Goal: Task Accomplishment & Management: Use online tool/utility

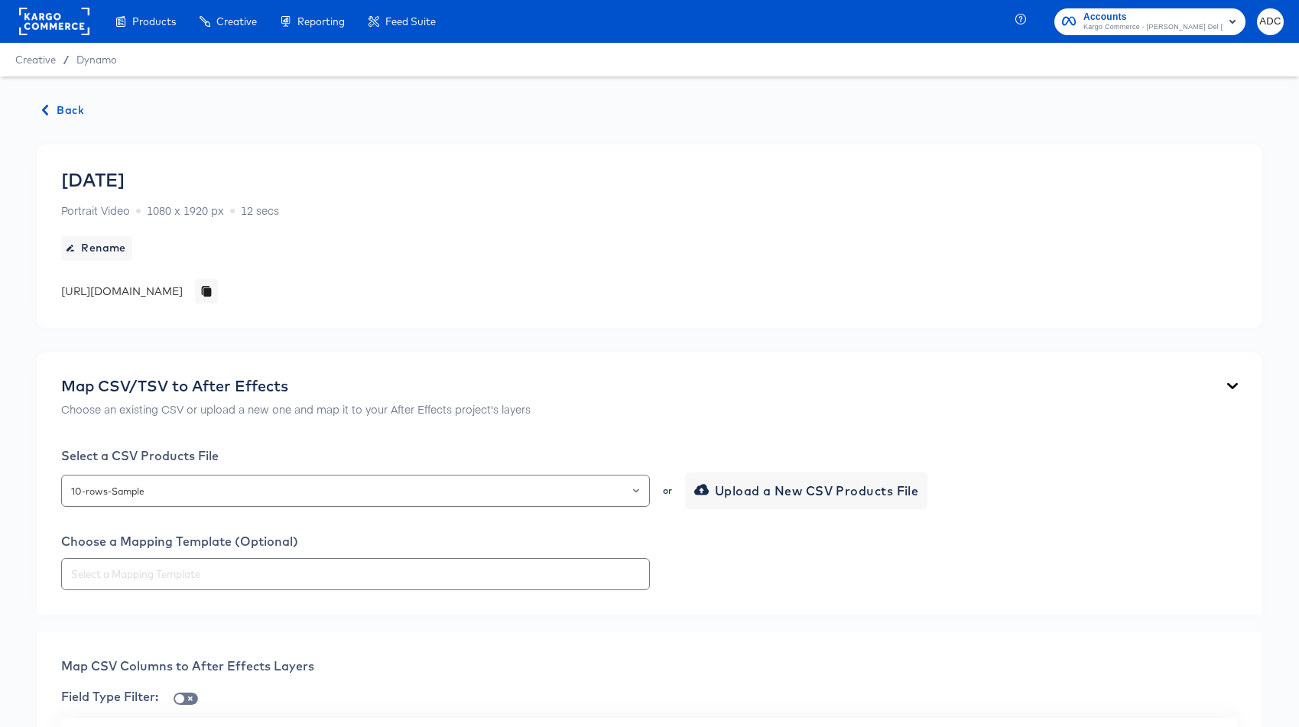
scroll to position [1644, 0]
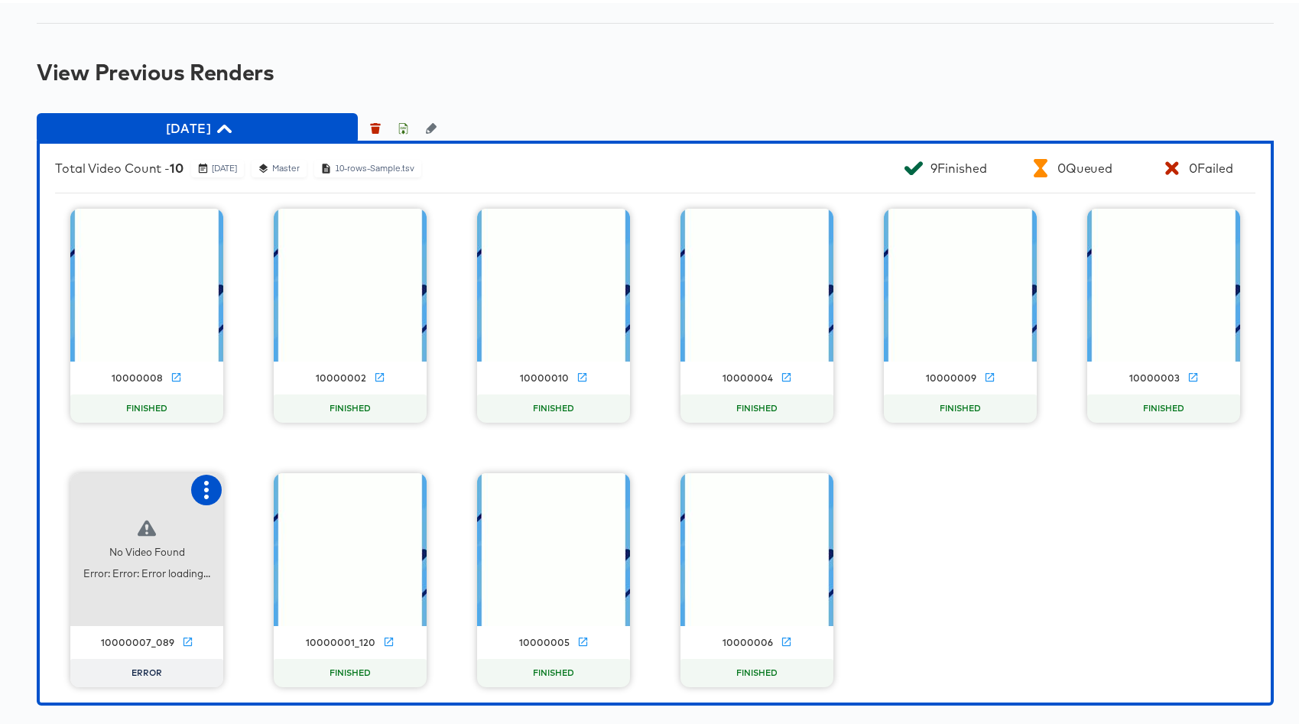
click at [204, 489] on icon "button" at bounding box center [206, 487] width 18 height 18
click at [248, 488] on div "Retry" at bounding box center [263, 485] width 30 height 12
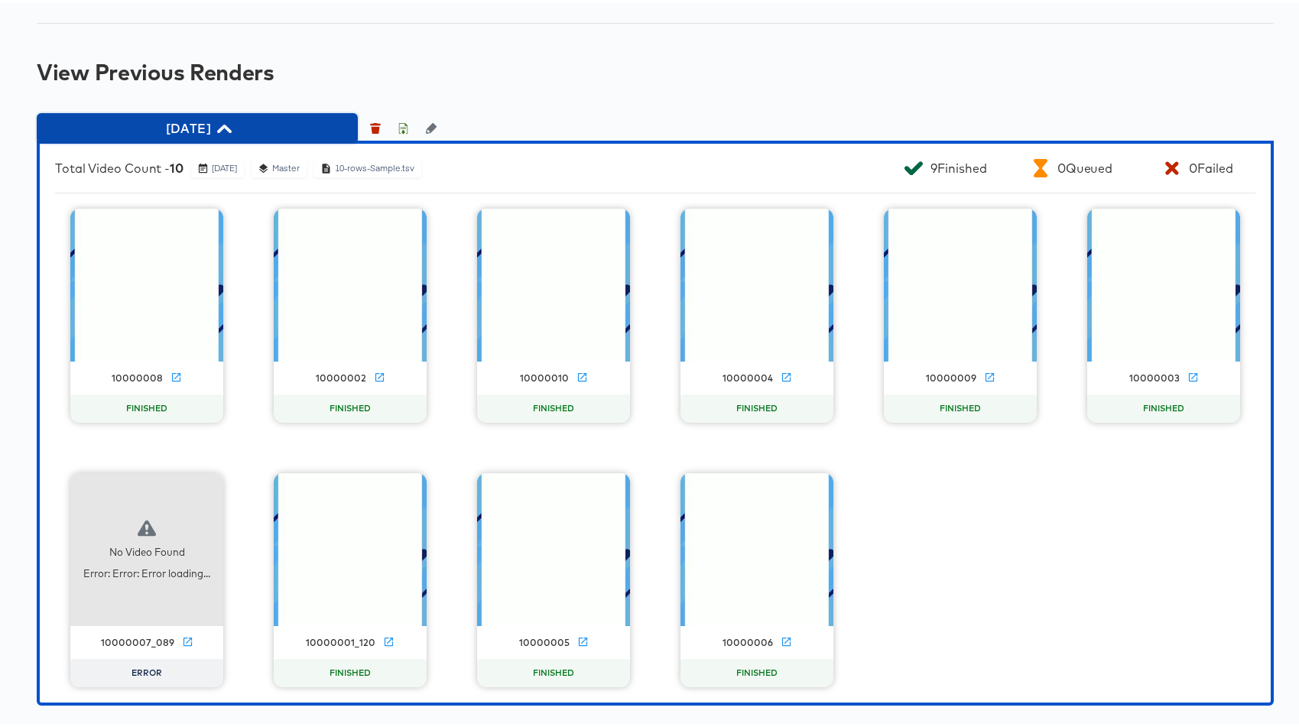
click at [176, 139] on button "[DATE]" at bounding box center [197, 125] width 321 height 31
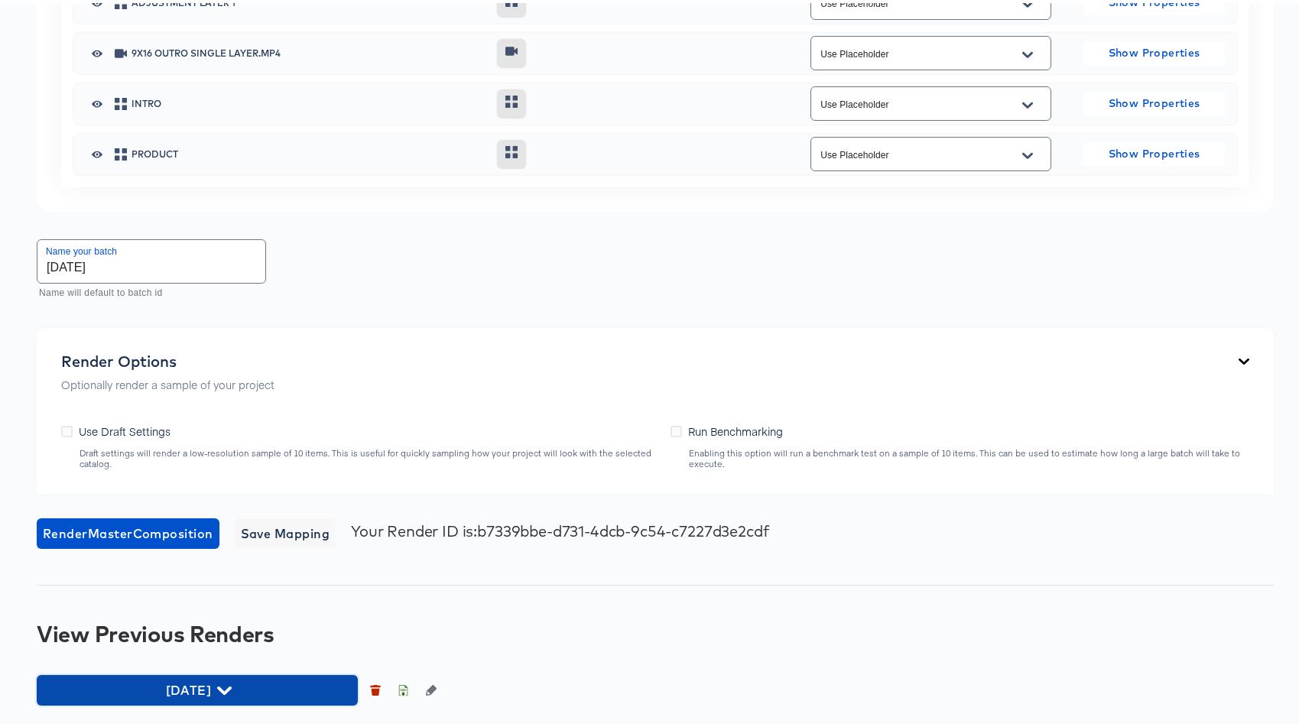
click at [193, 680] on span "[DATE]" at bounding box center [197, 686] width 306 height 21
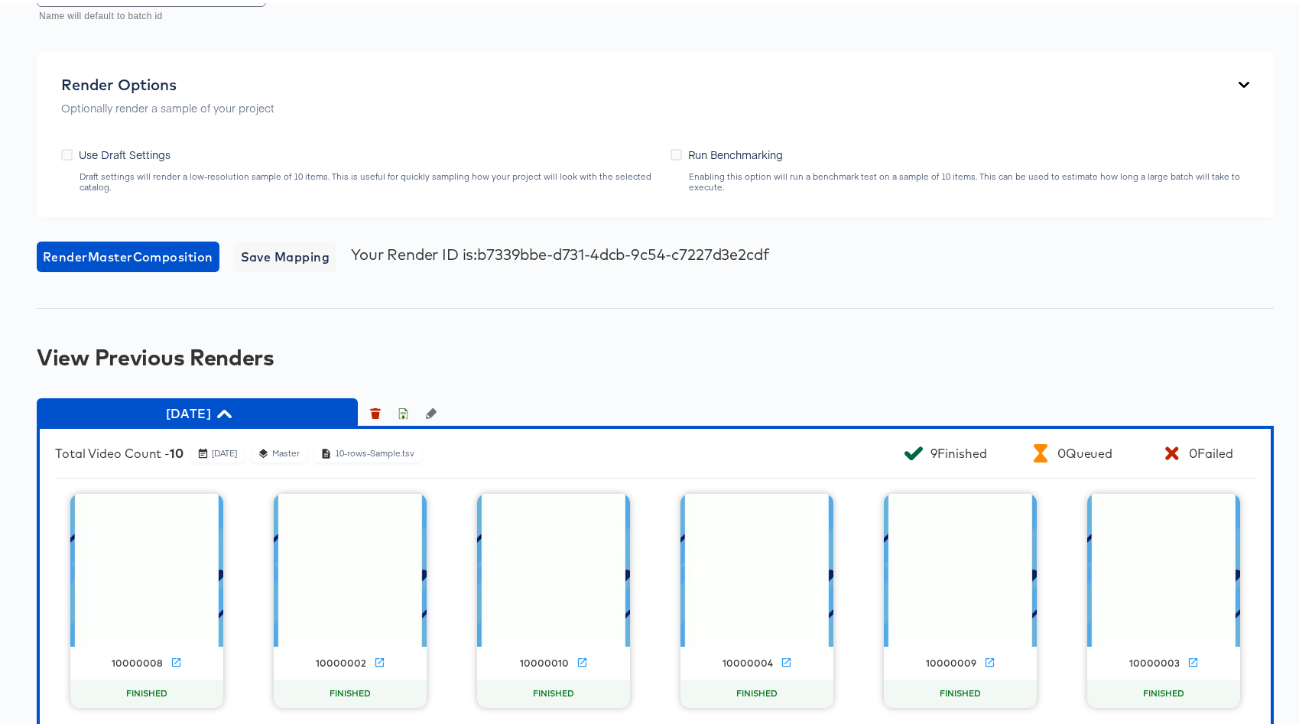
scroll to position [1644, 0]
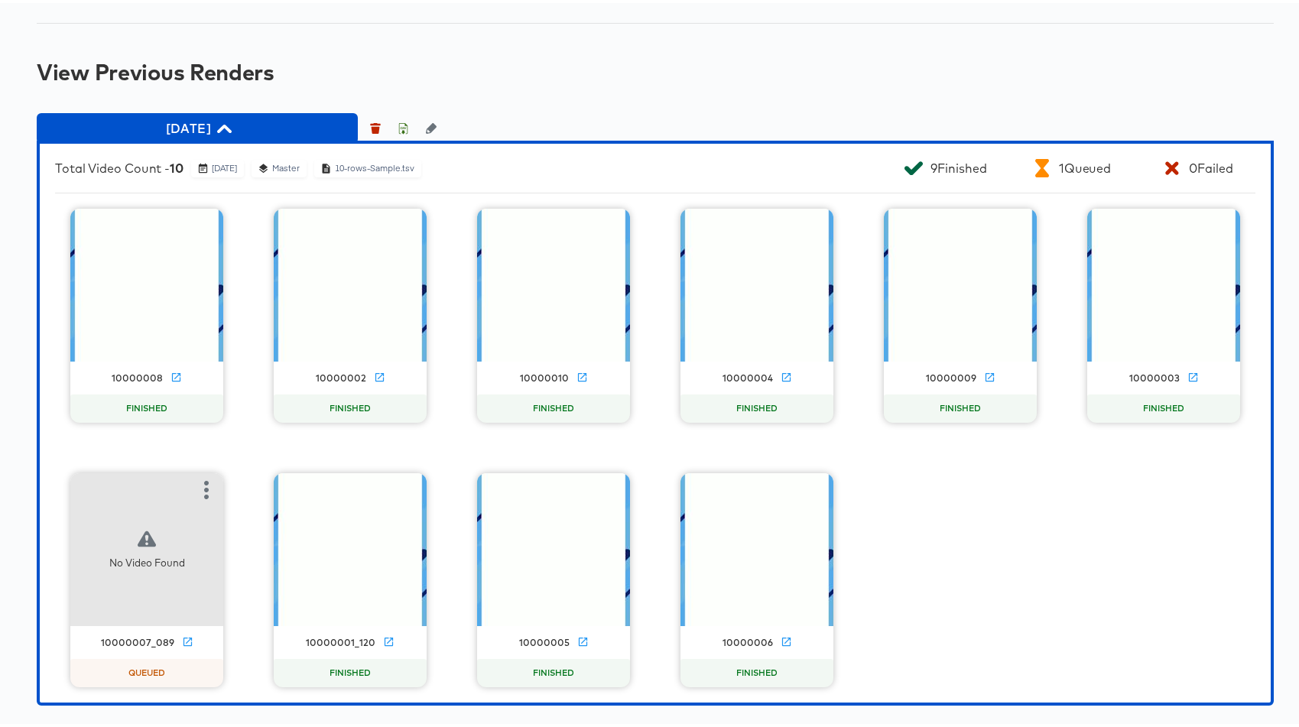
click at [112, 641] on div "10000007_089" at bounding box center [137, 640] width 73 height 12
copy div "10000007_089"
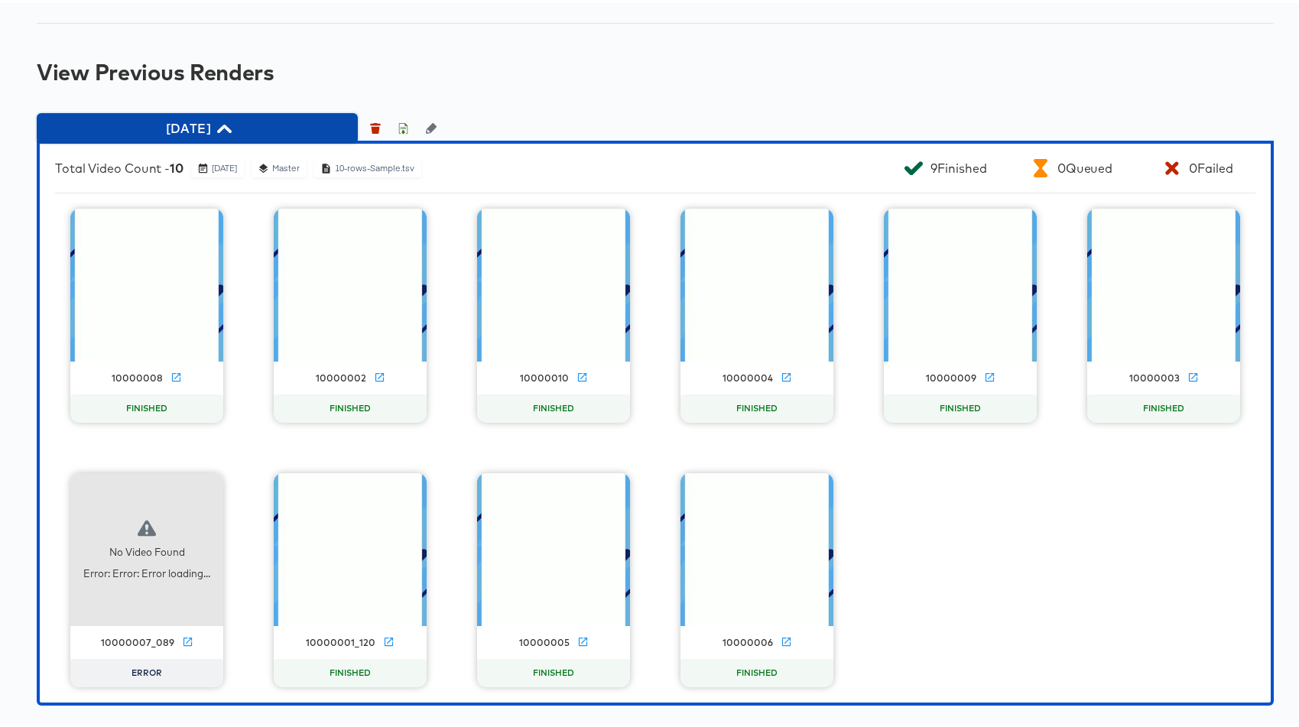
click at [222, 131] on span "[DATE]" at bounding box center [197, 125] width 306 height 21
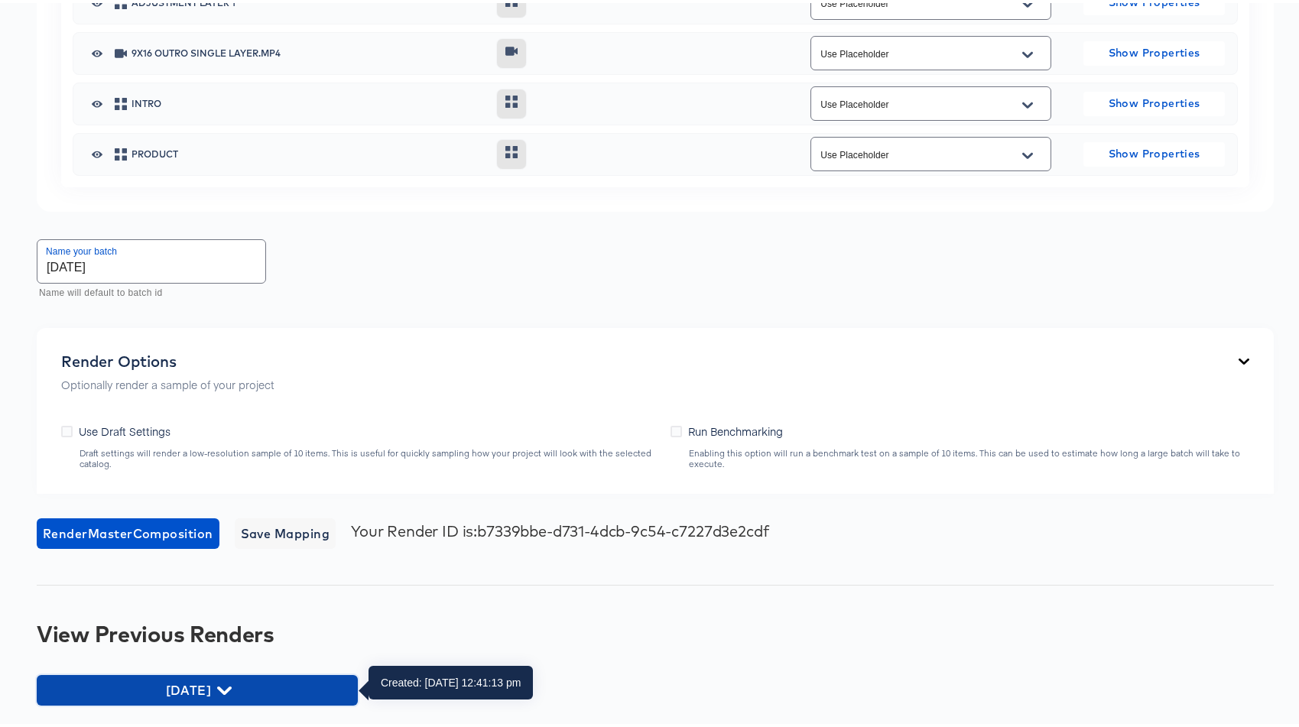
click at [216, 689] on span "[DATE]" at bounding box center [197, 686] width 306 height 21
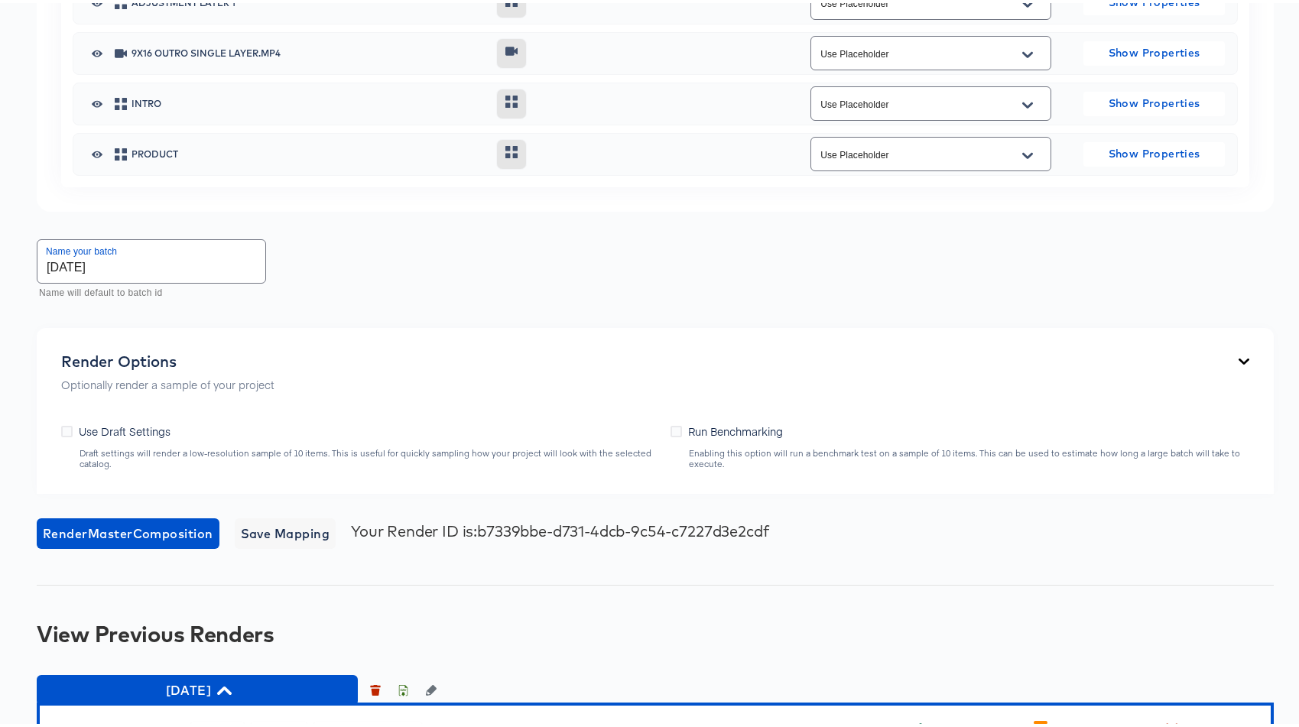
scroll to position [1644, 0]
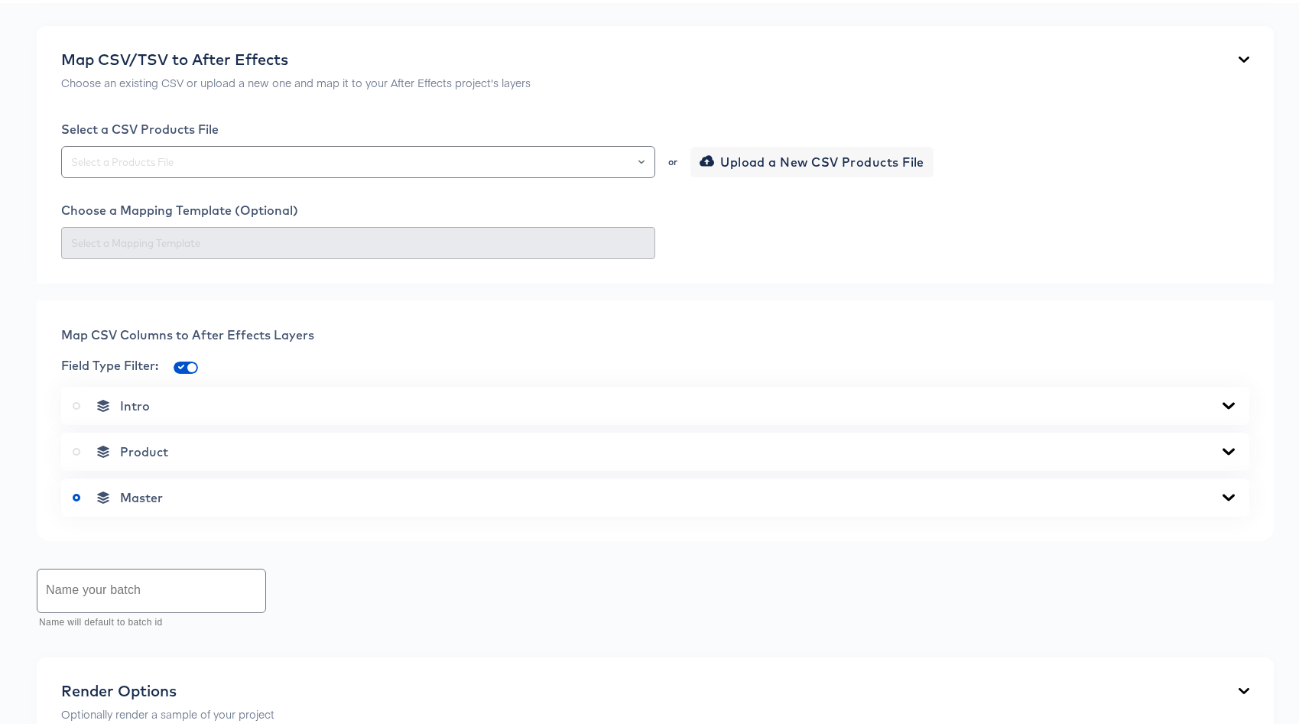
scroll to position [659, 0]
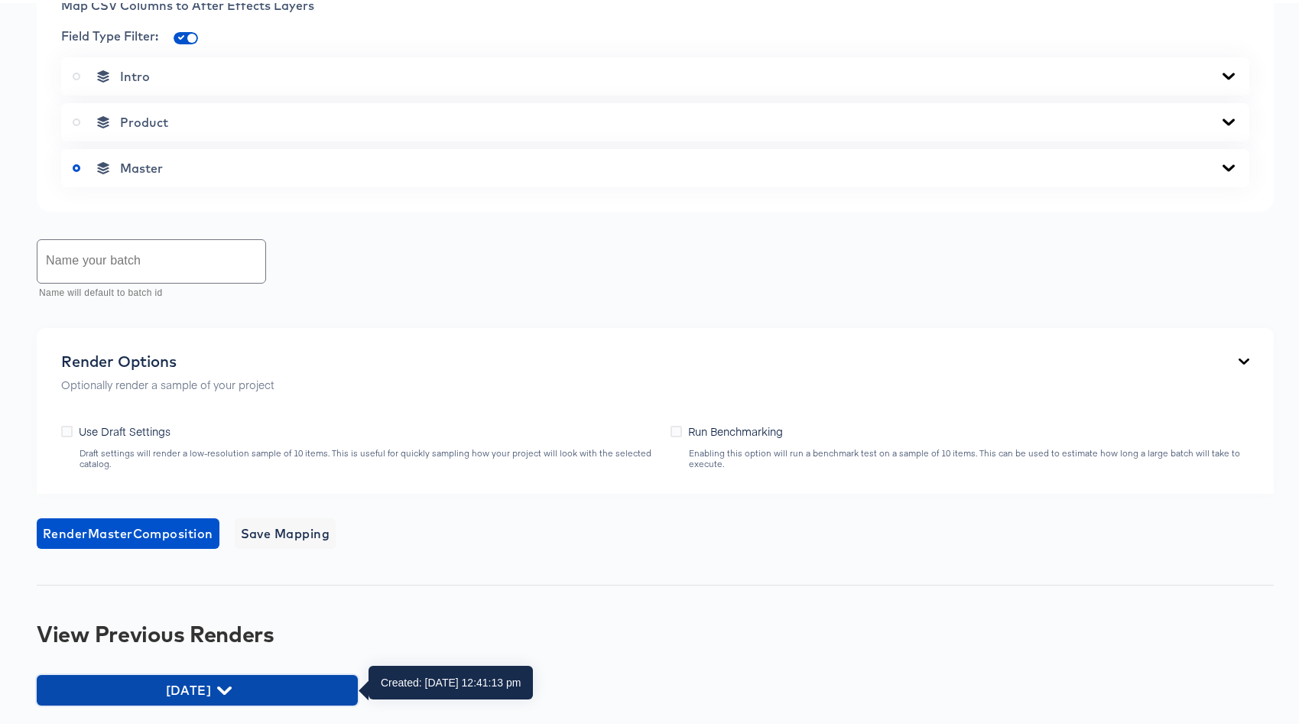
click at [169, 682] on span "[DATE]" at bounding box center [197, 686] width 306 height 21
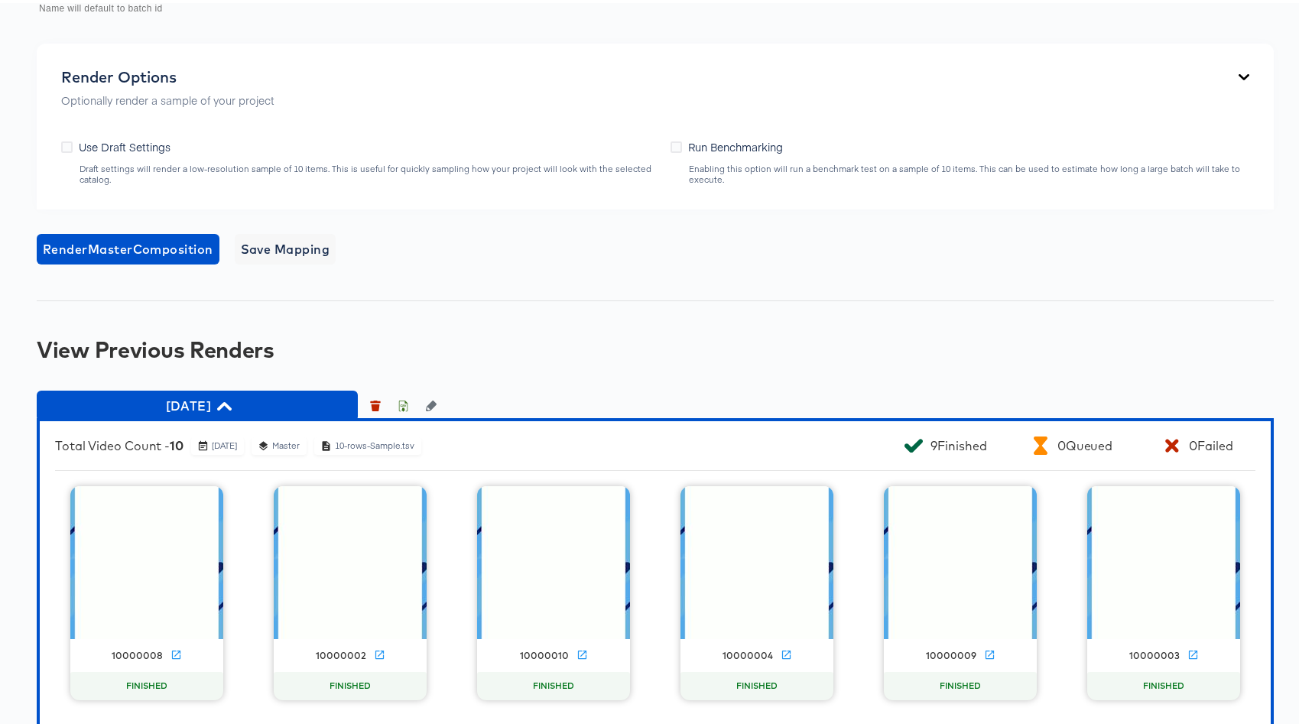
scroll to position [1221, 0]
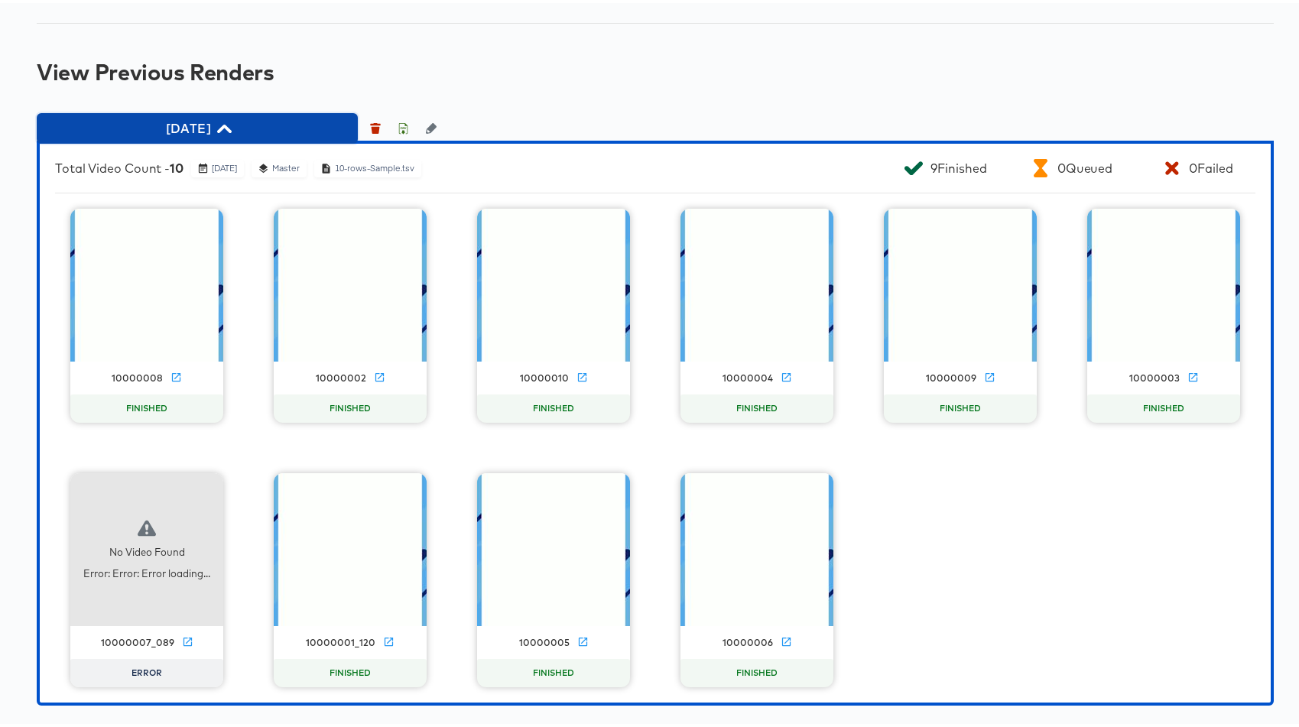
click at [232, 122] on icon "button" at bounding box center [224, 126] width 15 height 8
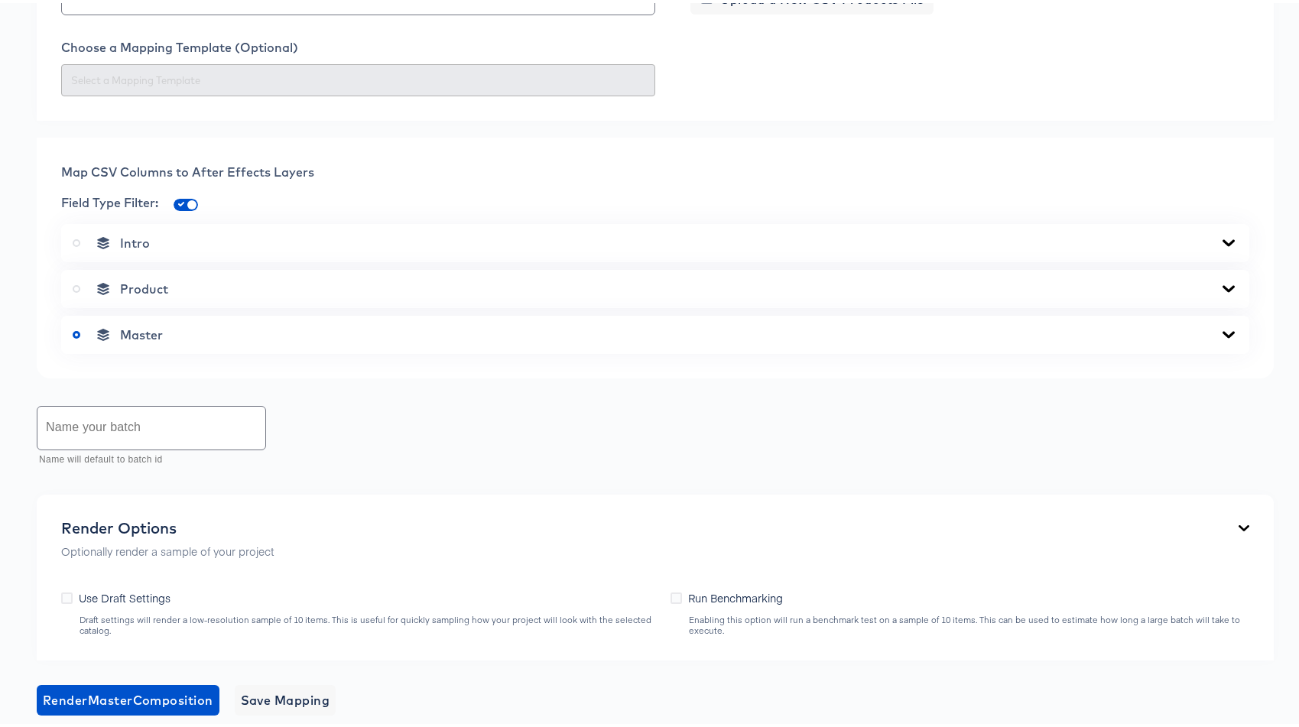
scroll to position [0, 0]
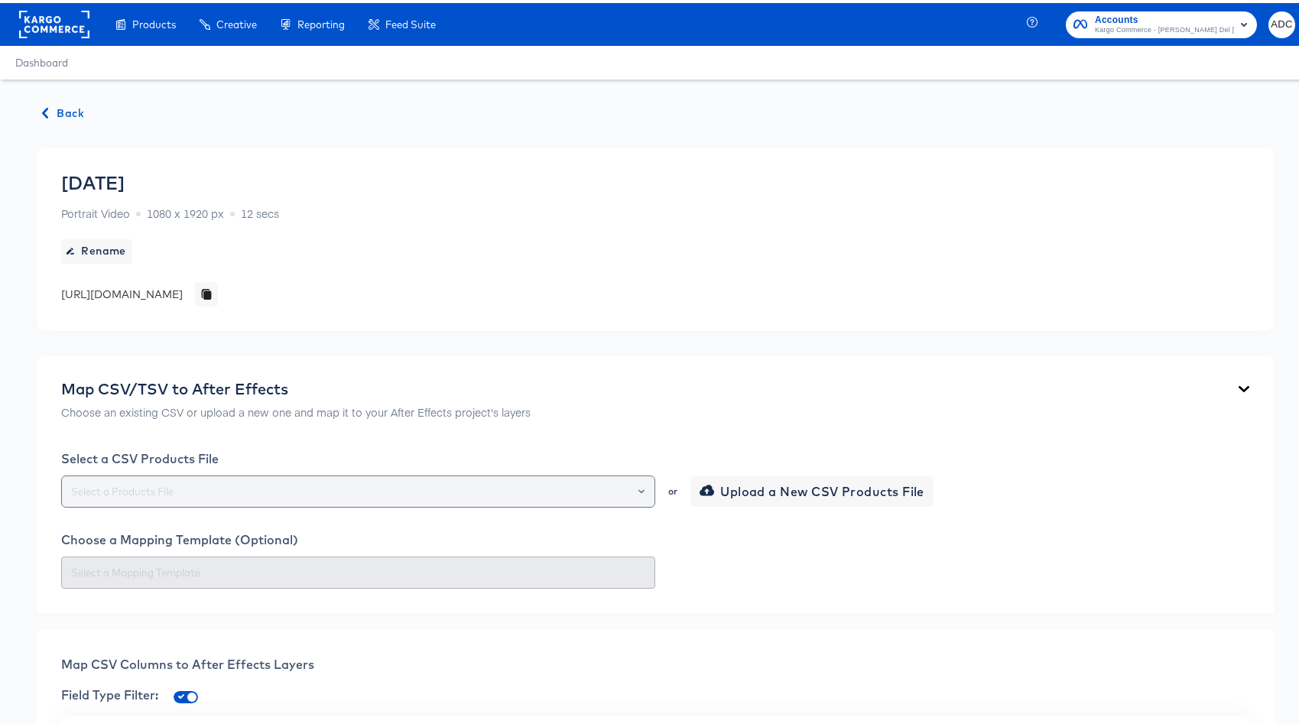
click at [267, 488] on input "text" at bounding box center [358, 489] width 580 height 18
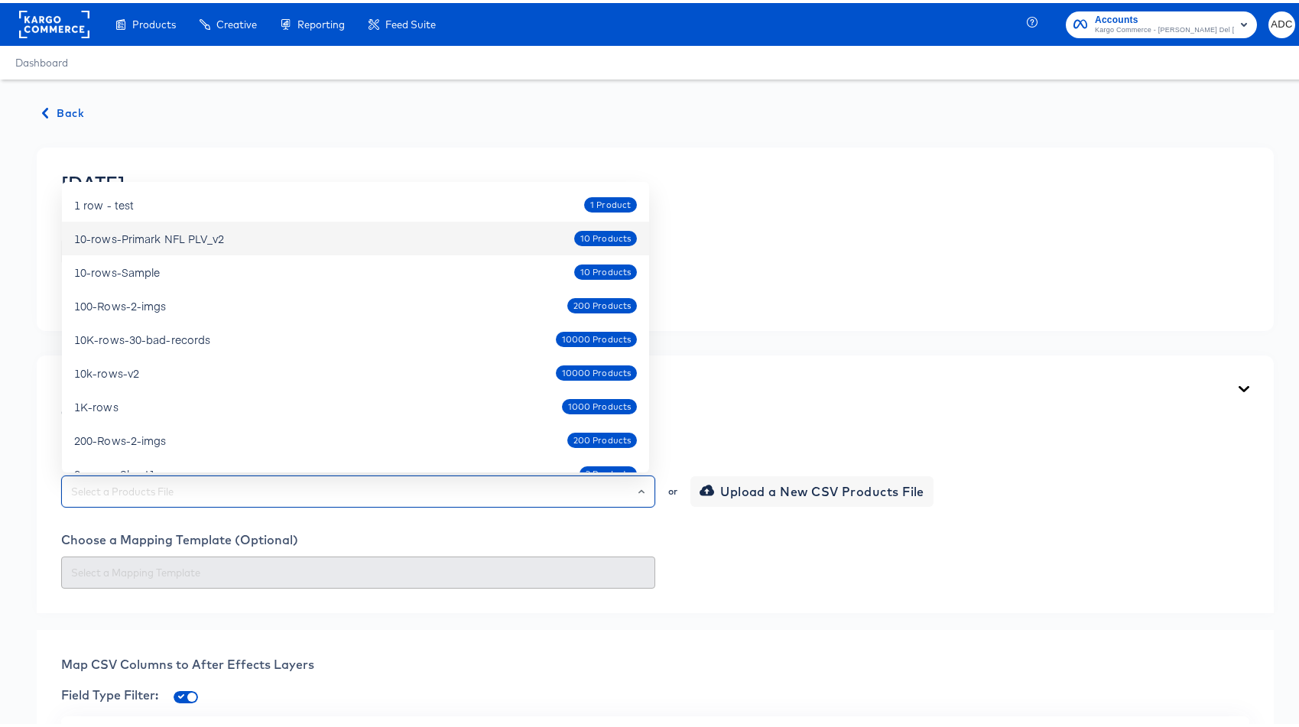
click at [303, 235] on div "10-rows-Primark NFL PLV_v2 10 Products" at bounding box center [355, 235] width 563 height 24
type input "10-rows-Primark NFL PLV_v2"
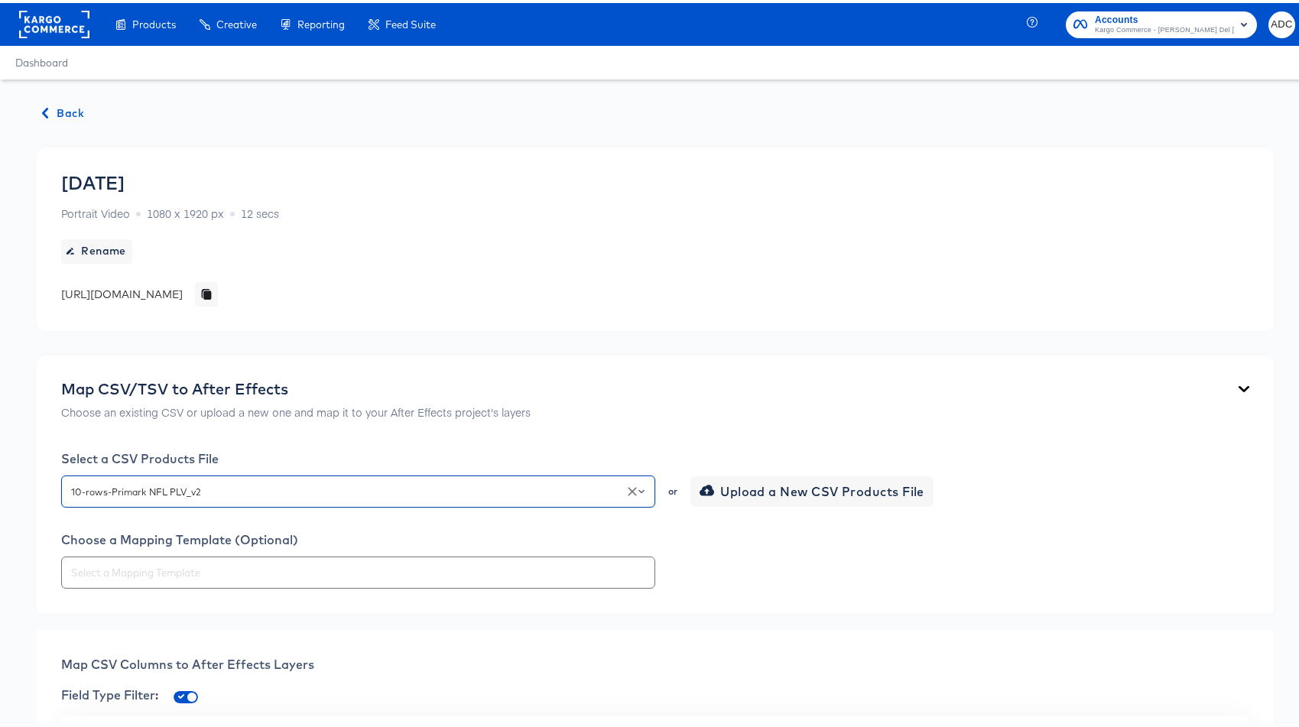
scroll to position [278, 0]
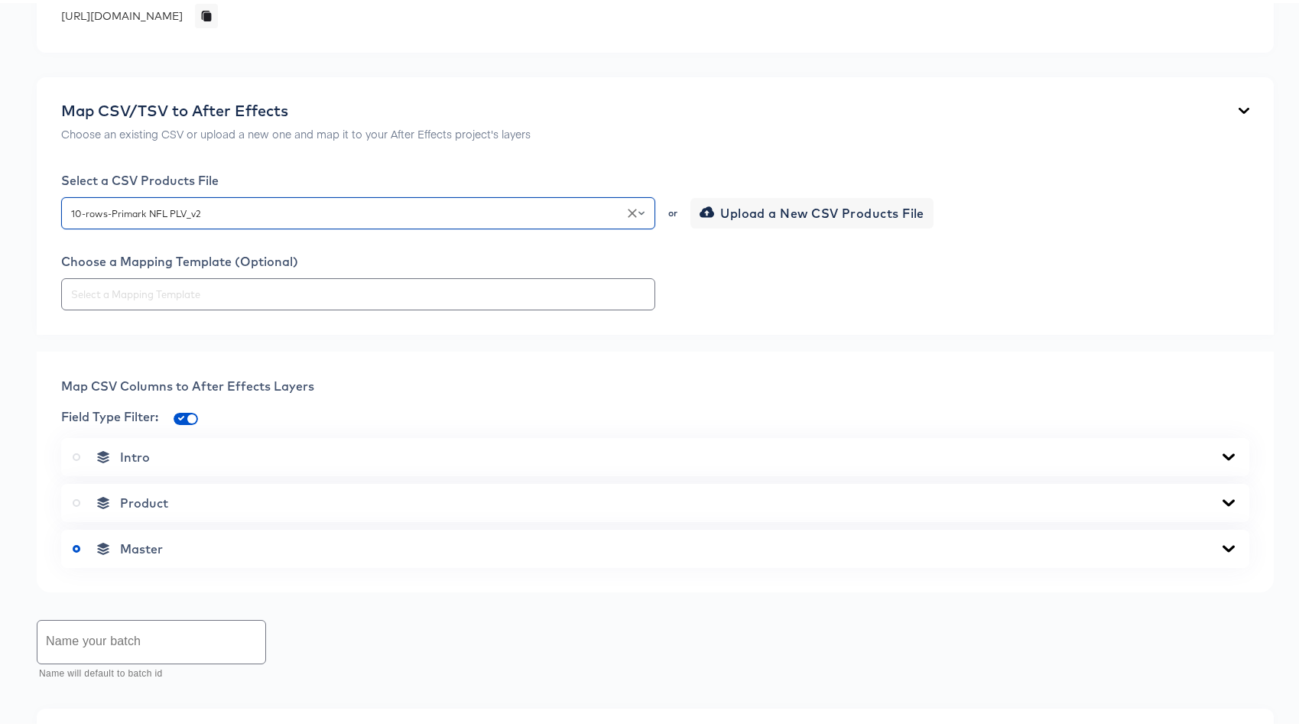
click at [151, 502] on span "Product" at bounding box center [144, 499] width 48 height 15
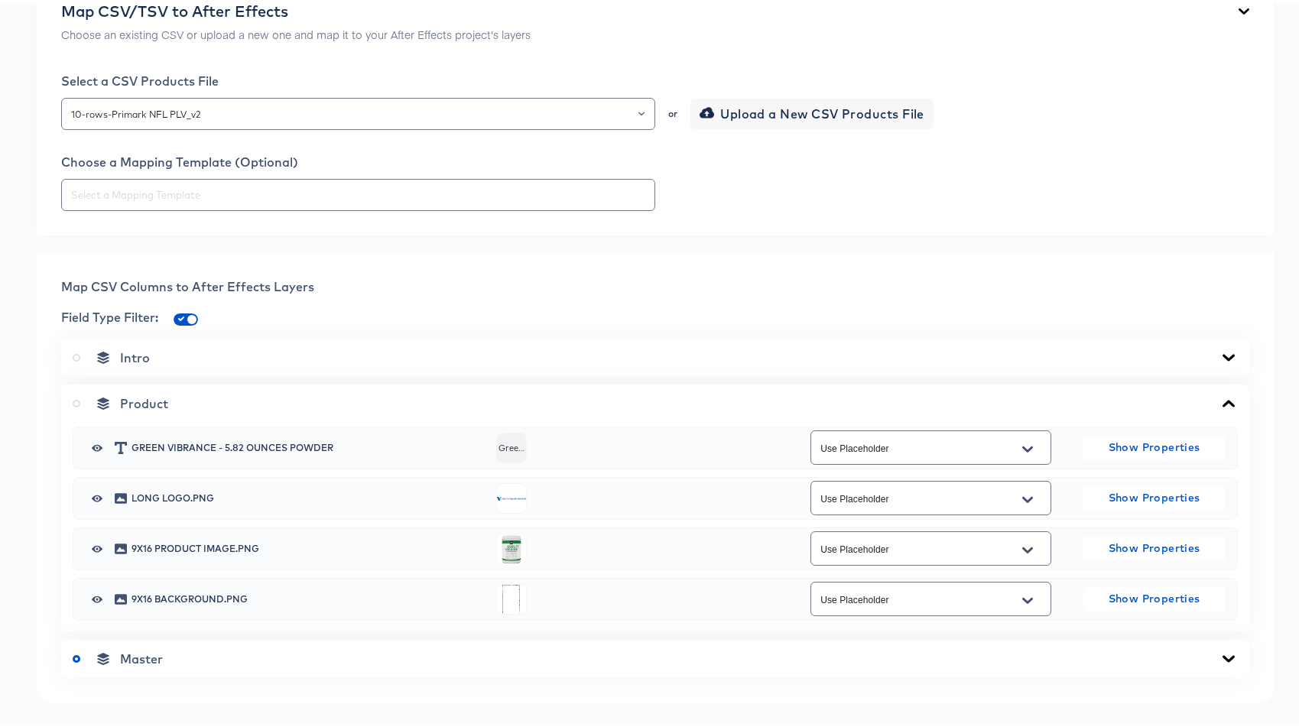
scroll to position [499, 0]
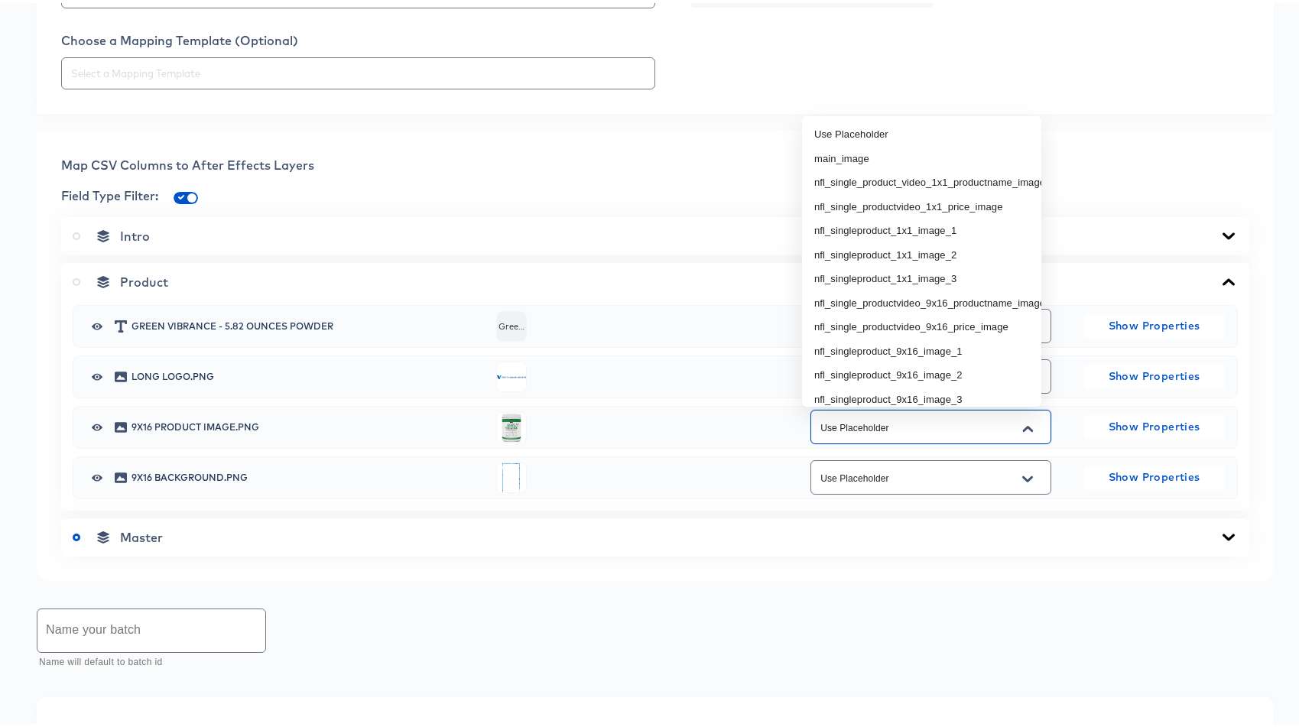
click at [876, 423] on input "Use Placeholder" at bounding box center [918, 425] width 203 height 18
click at [885, 345] on li "nfl_singleproduct_9x16_image_1" at bounding box center [921, 348] width 239 height 24
type input "nfl_singleproduct_9x16_image_1"
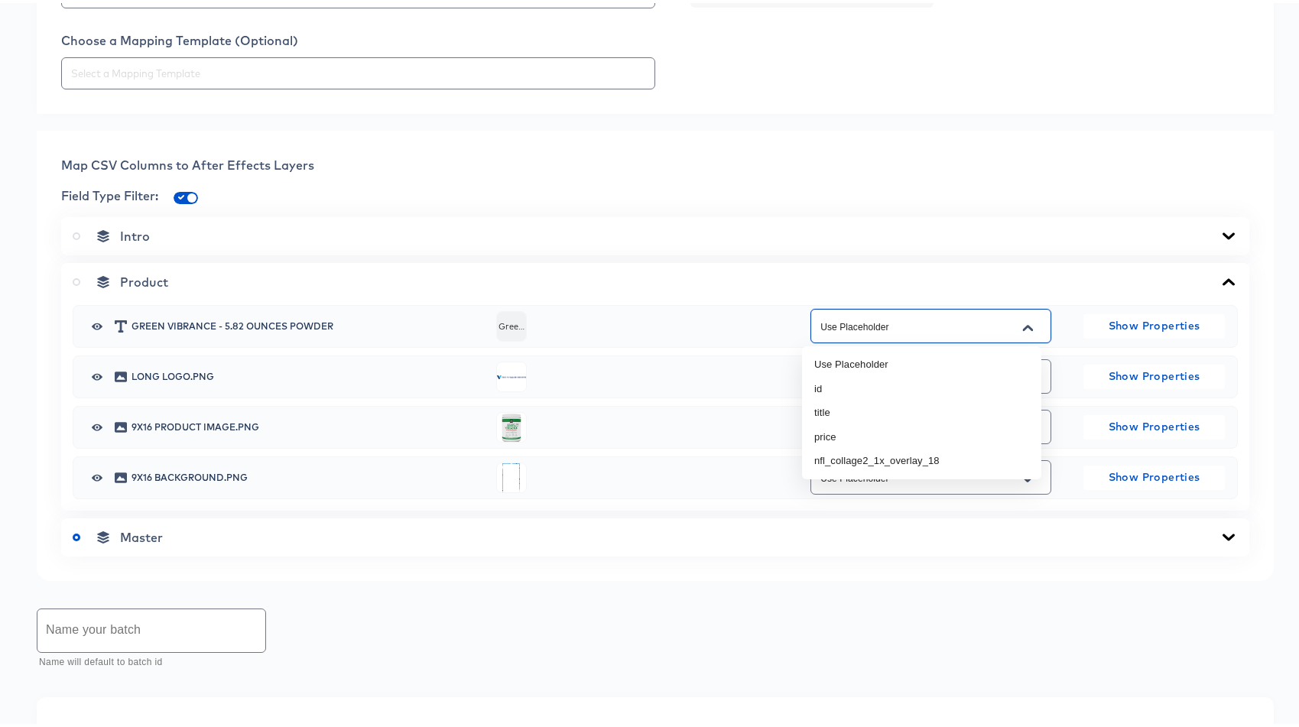
click at [873, 323] on input "Use Placeholder" at bounding box center [918, 324] width 203 height 18
click at [854, 398] on li "title" at bounding box center [921, 409] width 239 height 24
type input "title"
click at [29, 584] on div "Back [DATE] Portrait Video 1080 x 1920 px 12 secs Rename [URL][DOMAIN_NAME] Map…" at bounding box center [655, 336] width 1310 height 1519
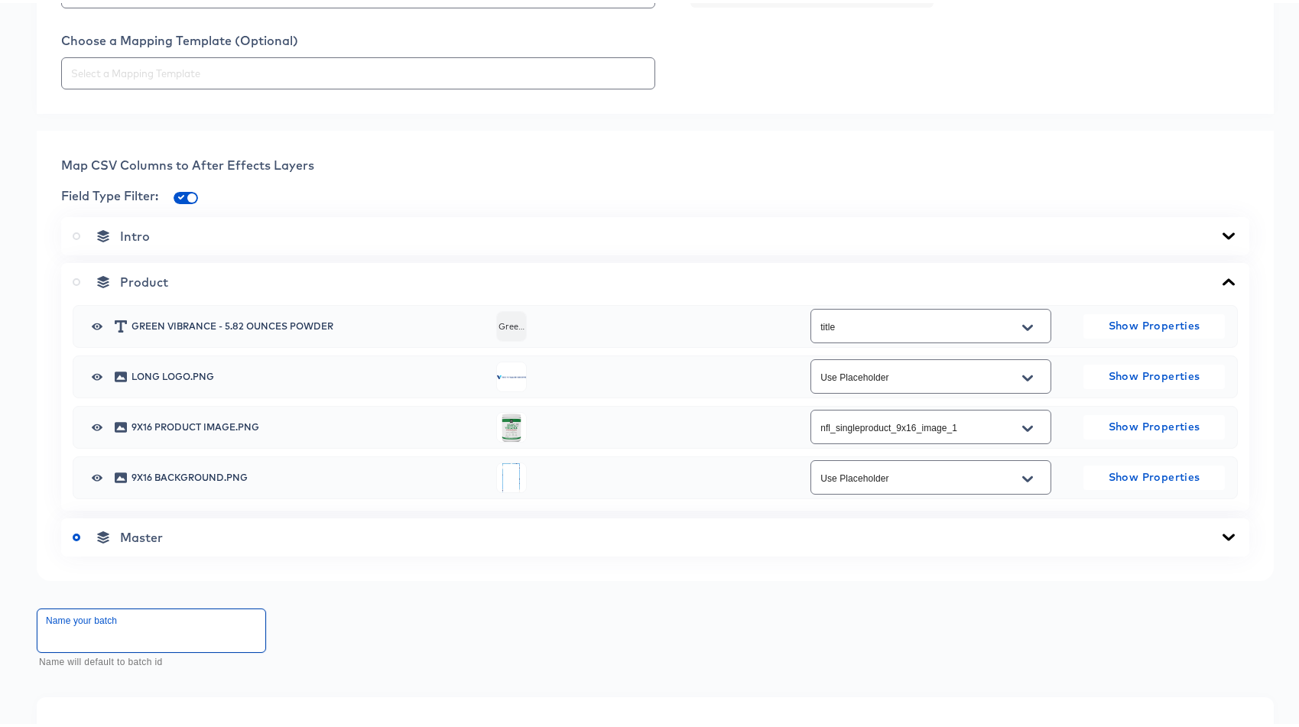
click at [83, 627] on input "text" at bounding box center [151, 627] width 228 height 43
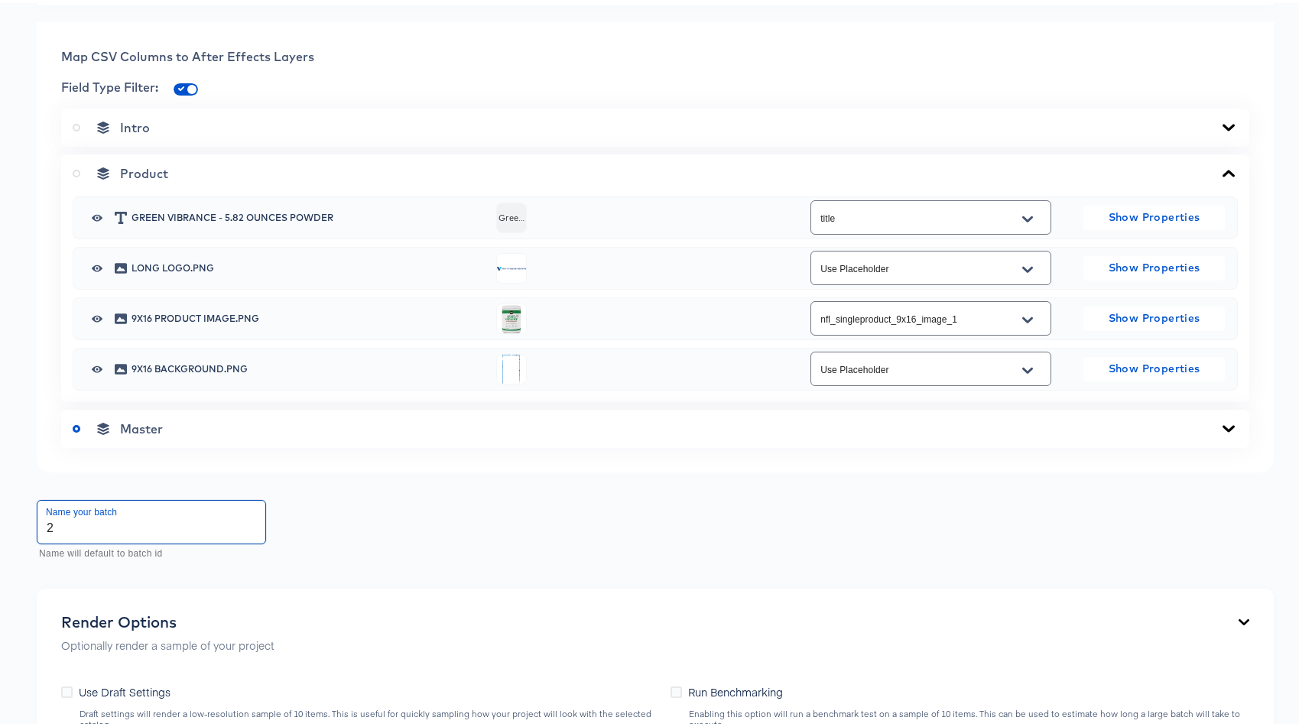
scroll to position [868, 0]
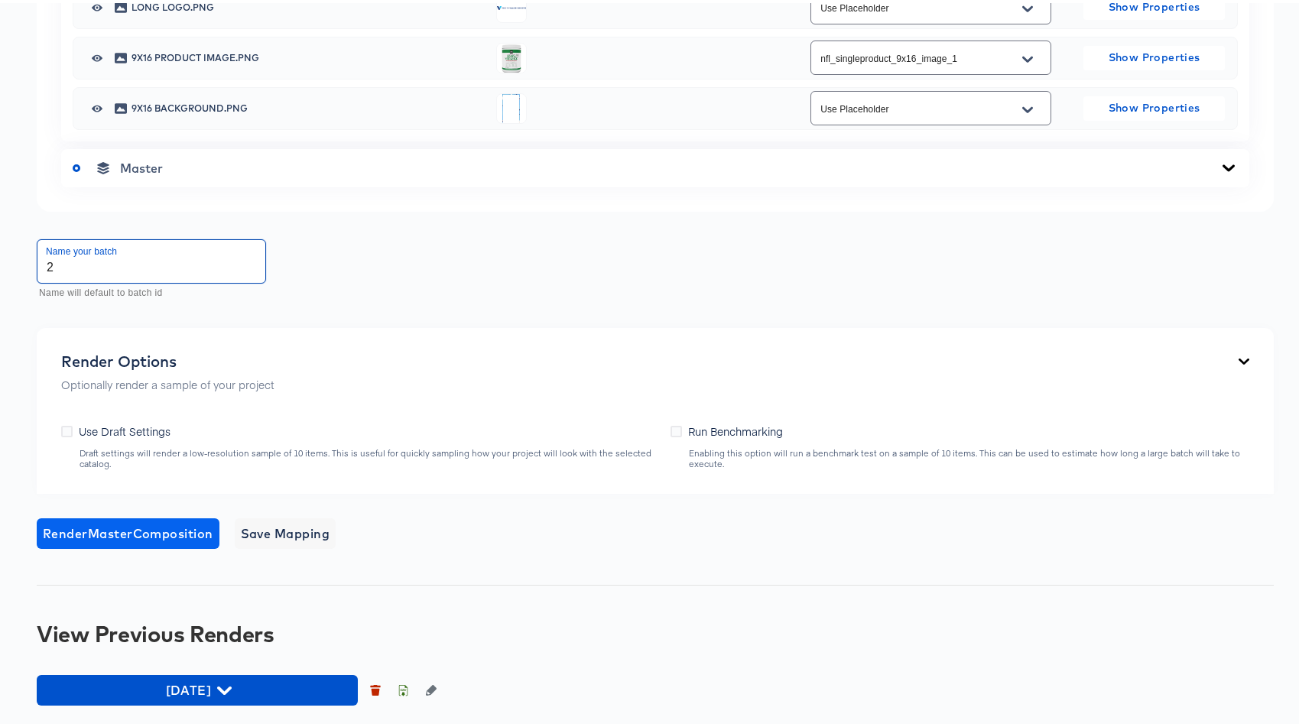
type input "2"
click at [138, 540] on span "Render Master Composition" at bounding box center [128, 530] width 170 height 21
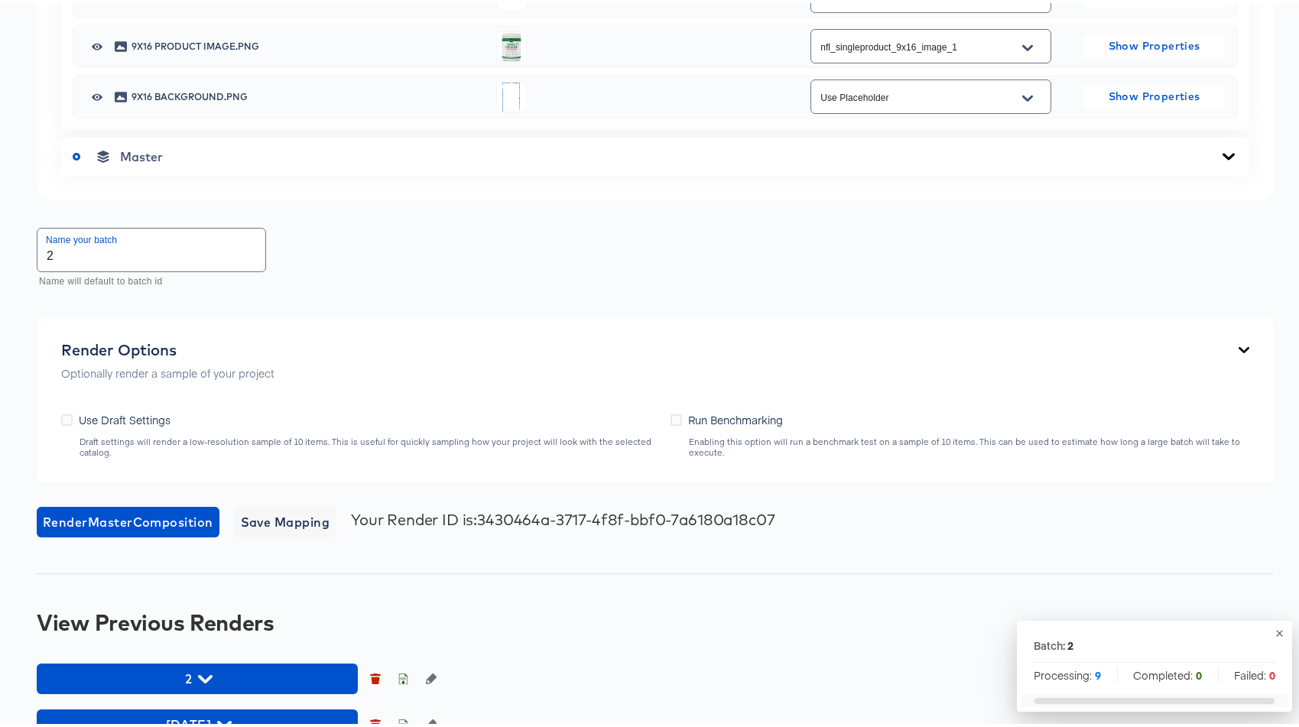
scroll to position [914, 0]
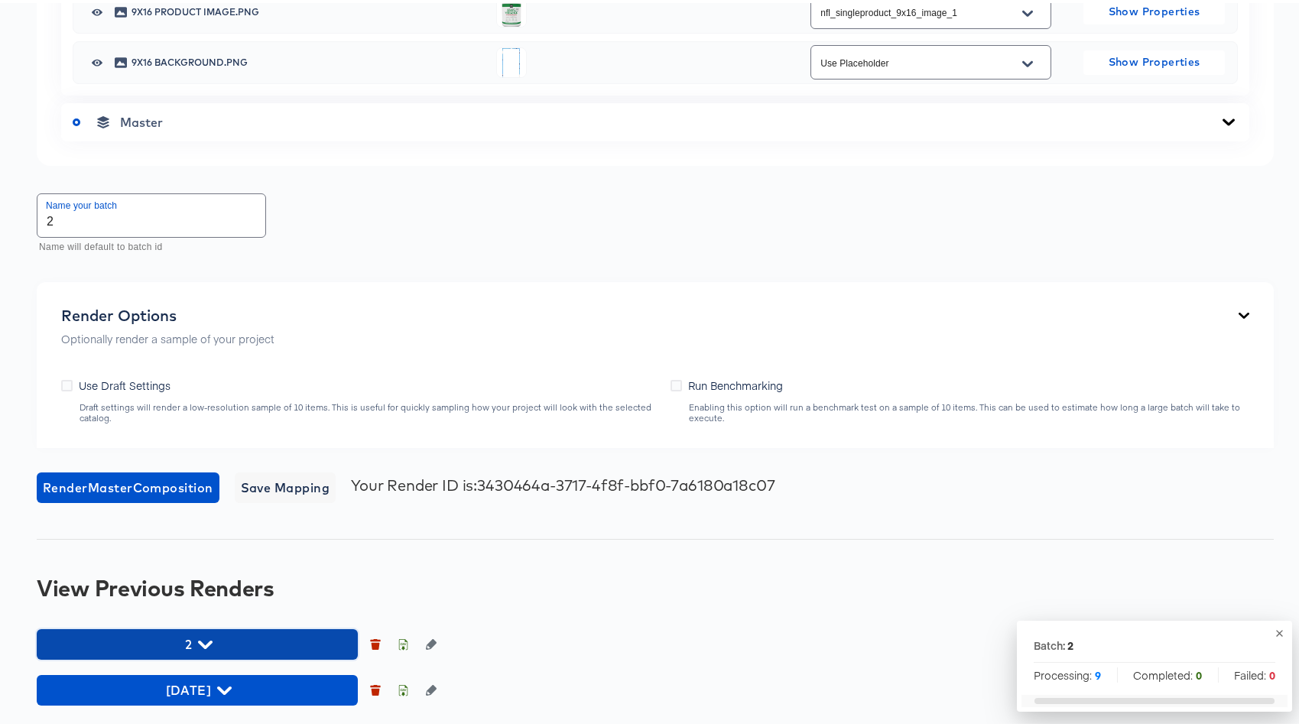
click at [227, 636] on span "2" at bounding box center [197, 641] width 306 height 21
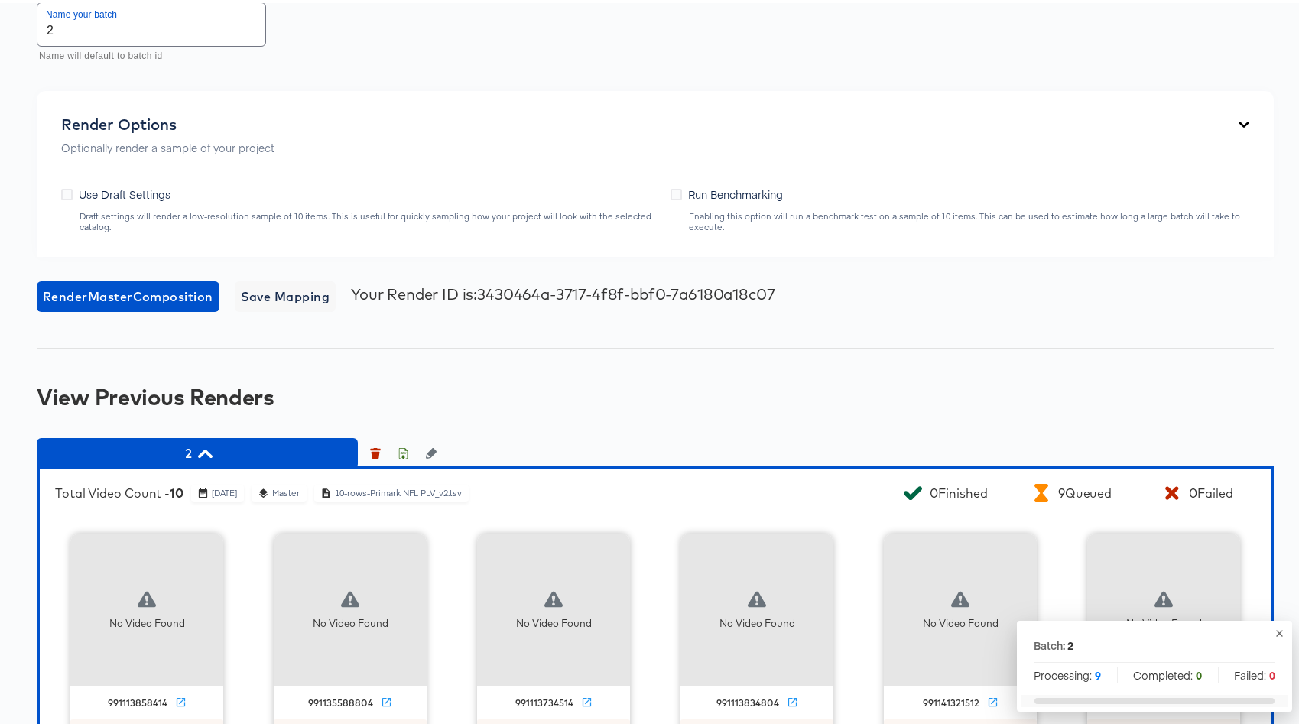
scroll to position [1476, 0]
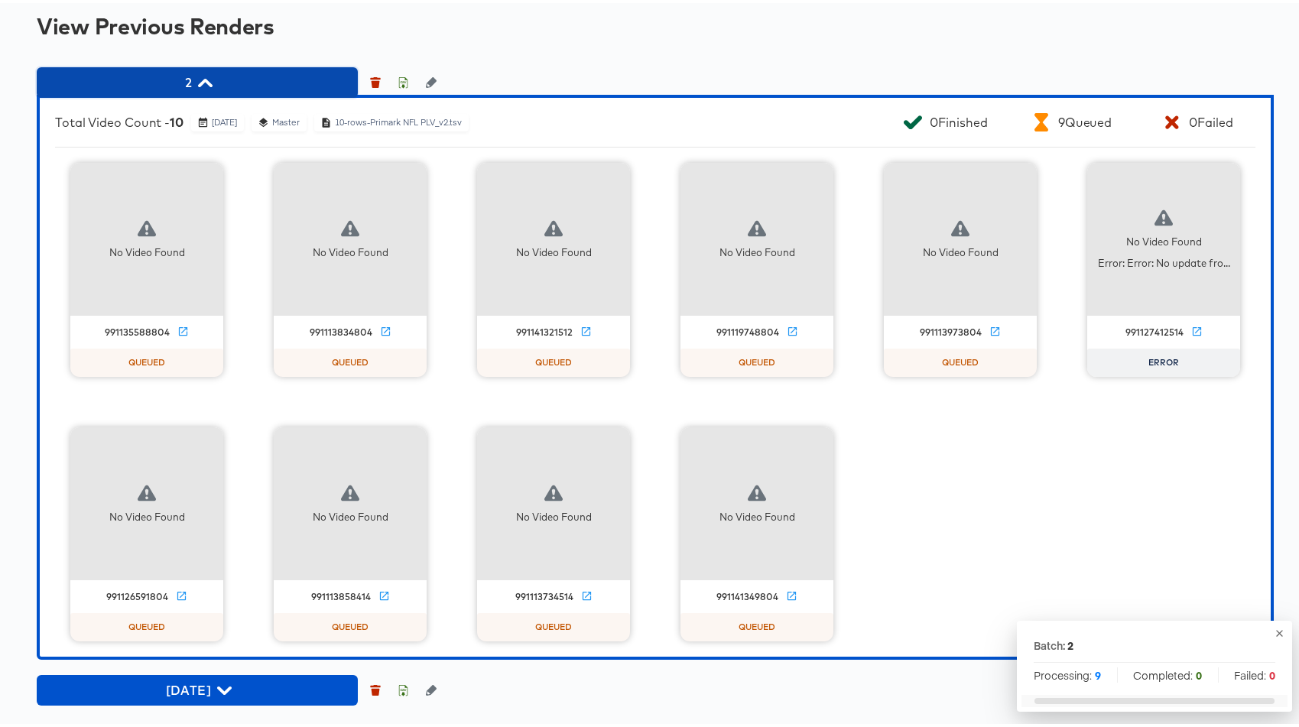
click at [196, 86] on span "2" at bounding box center [197, 79] width 306 height 21
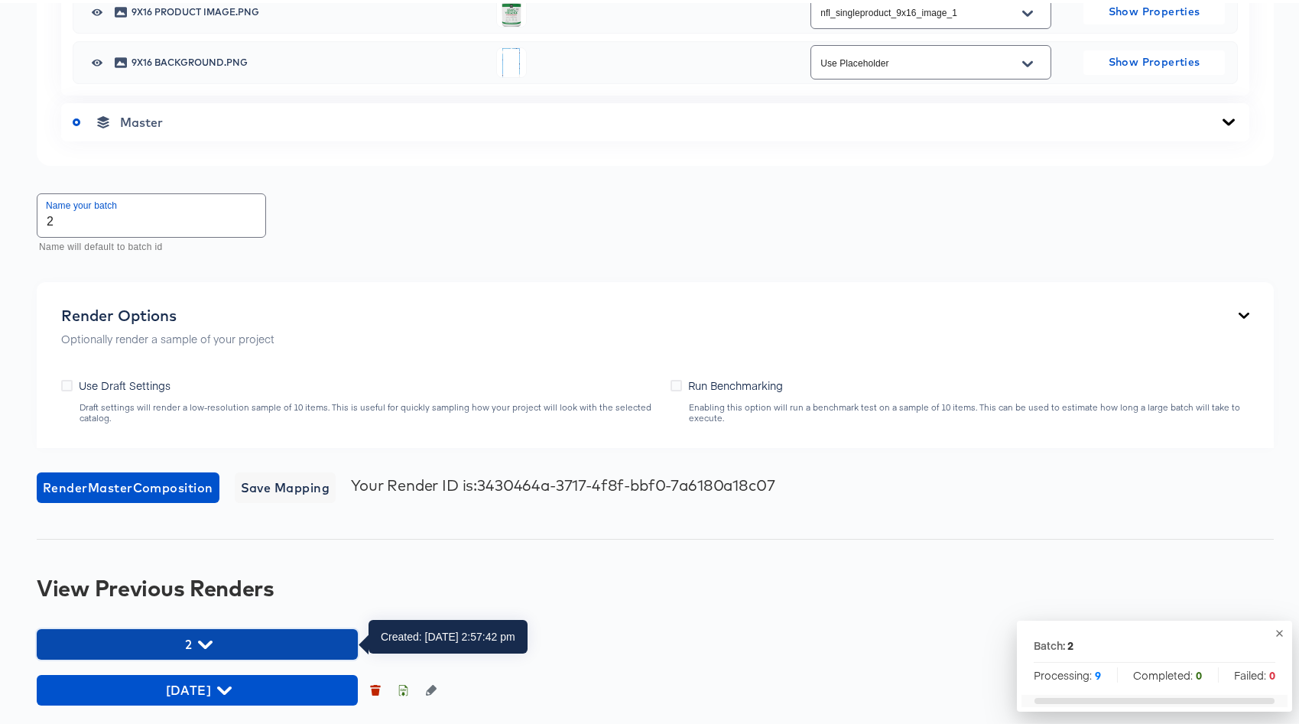
click at [237, 637] on span "2" at bounding box center [197, 641] width 306 height 21
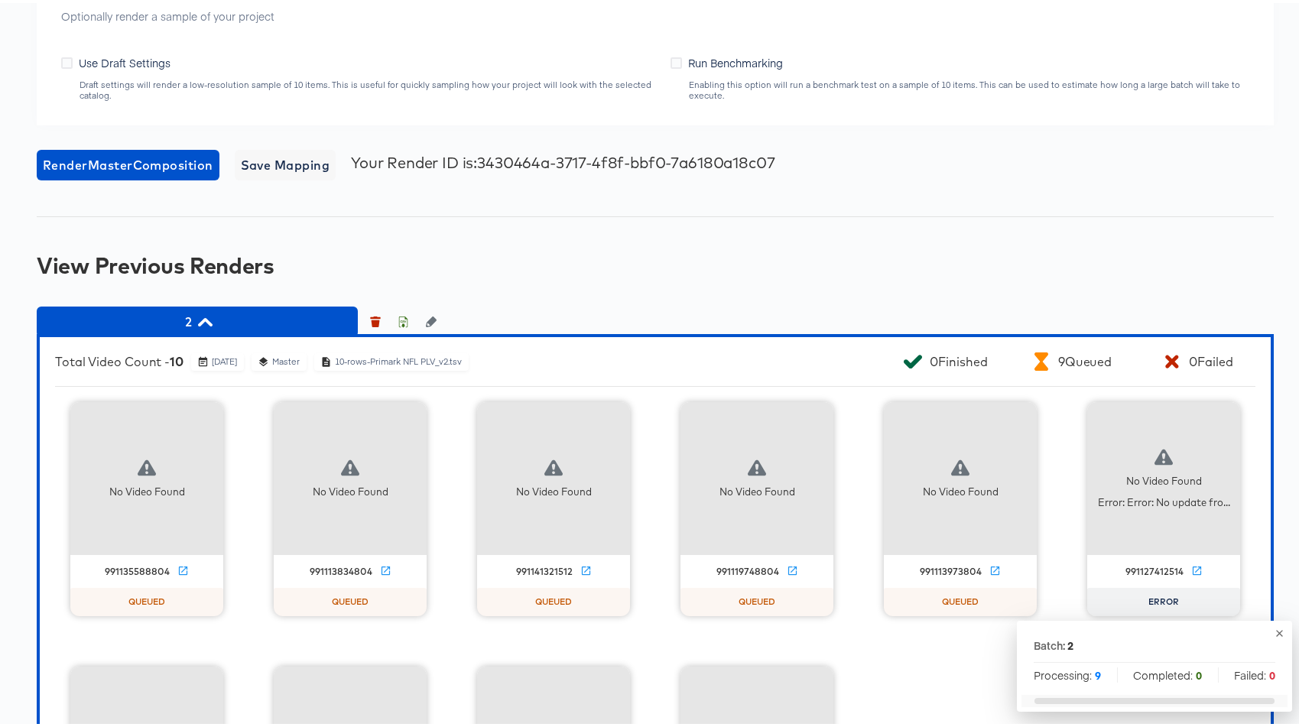
scroll to position [1476, 0]
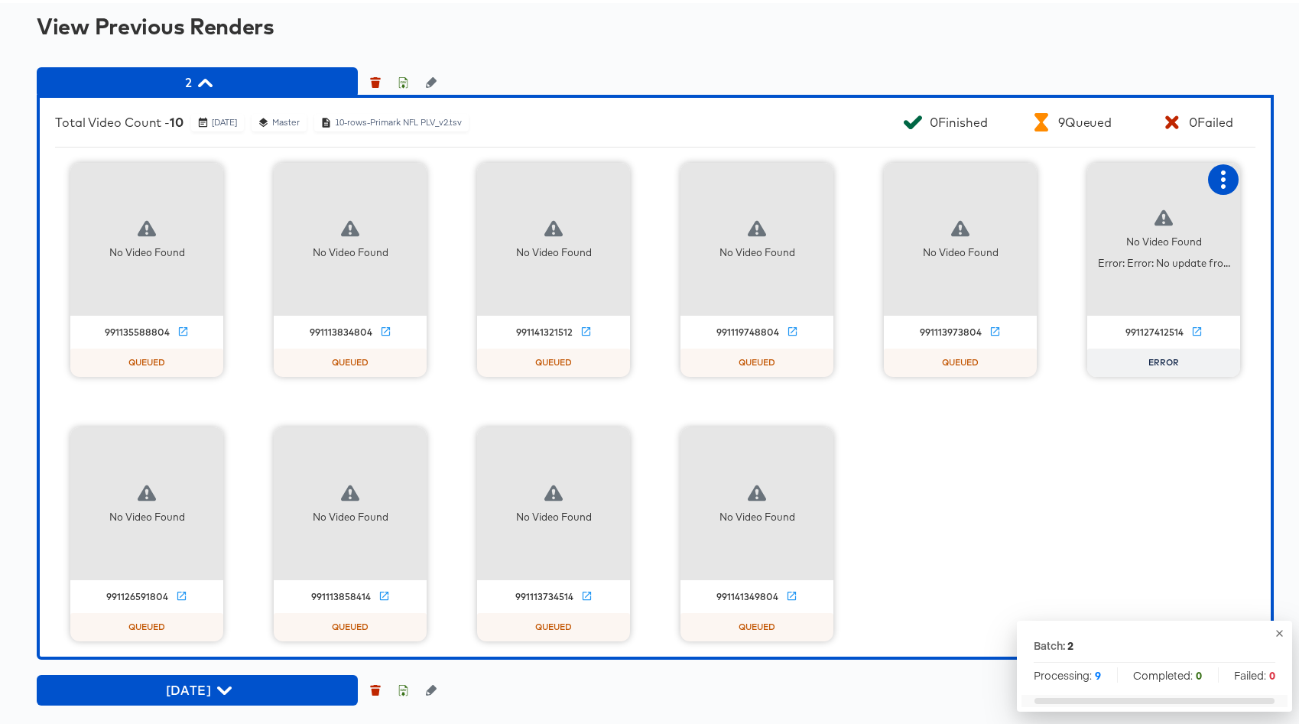
click at [1214, 177] on icon "button" at bounding box center [1223, 176] width 18 height 18
click at [1138, 180] on div "Retry" at bounding box center [1145, 175] width 115 height 31
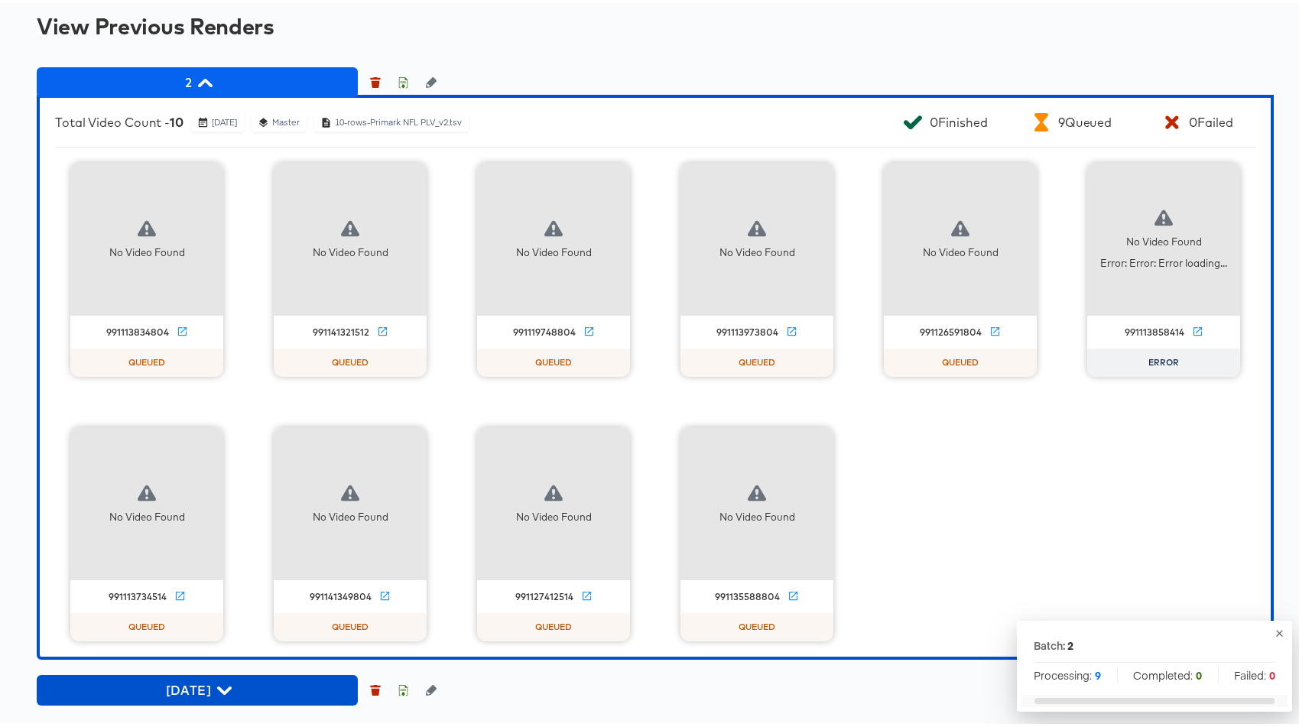
drag, startPoint x: 267, startPoint y: 95, endPoint x: 242, endPoint y: 91, distance: 25.5
click at [267, 95] on div "Total Video Count - 10 [DATE] Master 10-rows-Primark NFL PLV_v2.tsv 0 Finished …" at bounding box center [655, 374] width 1237 height 565
click at [226, 87] on span "2" at bounding box center [197, 79] width 306 height 21
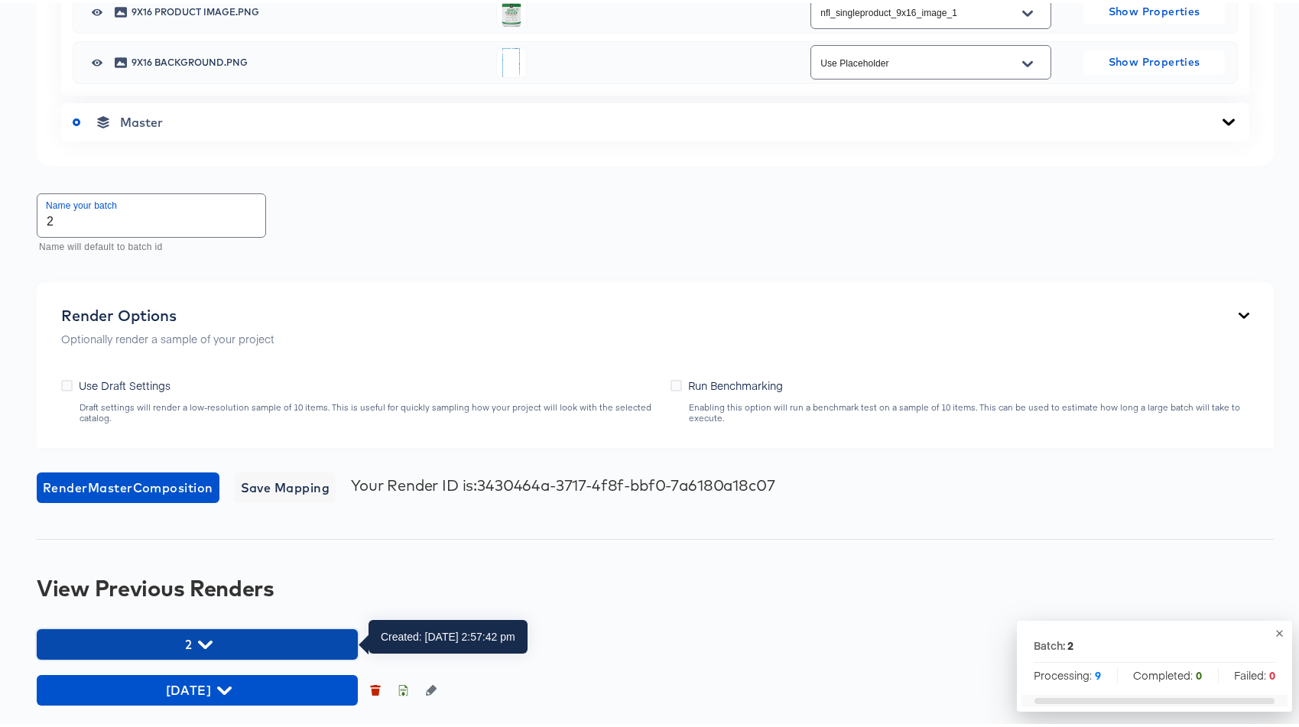
click at [222, 645] on span "2" at bounding box center [197, 641] width 306 height 21
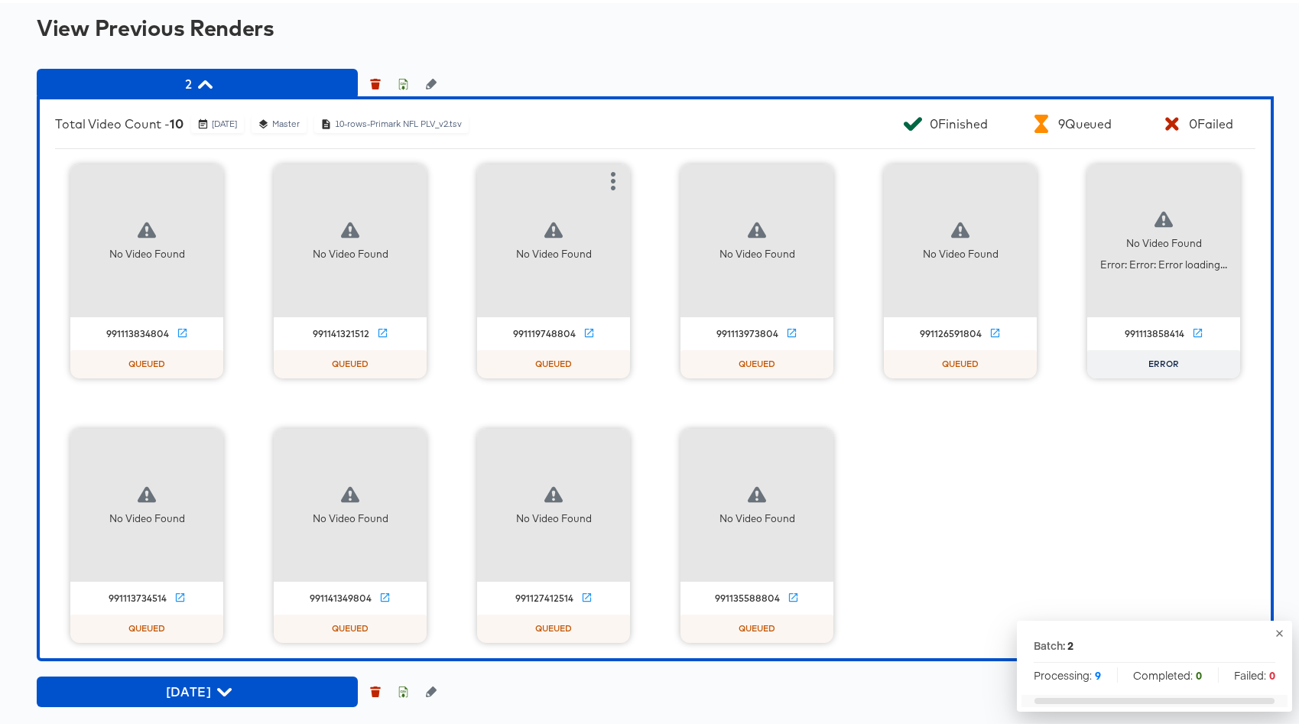
scroll to position [1476, 0]
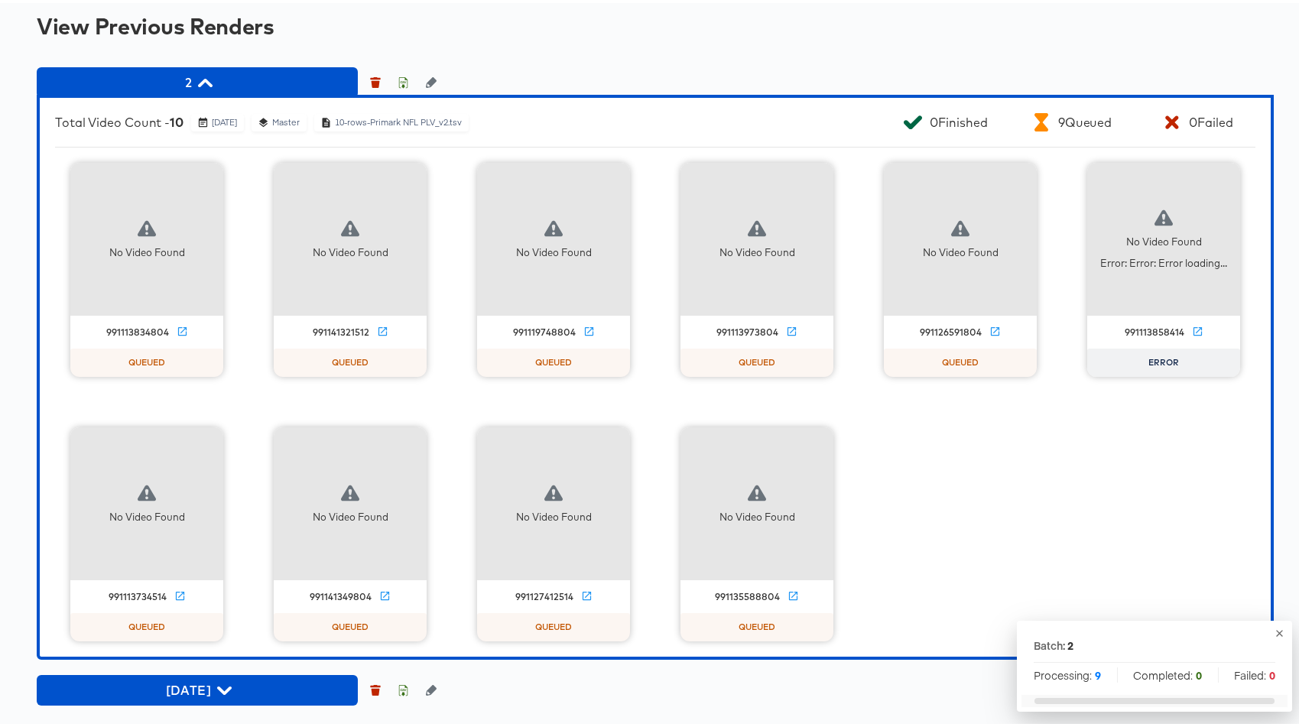
click at [1273, 629] on icon "button" at bounding box center [1278, 629] width 11 height 11
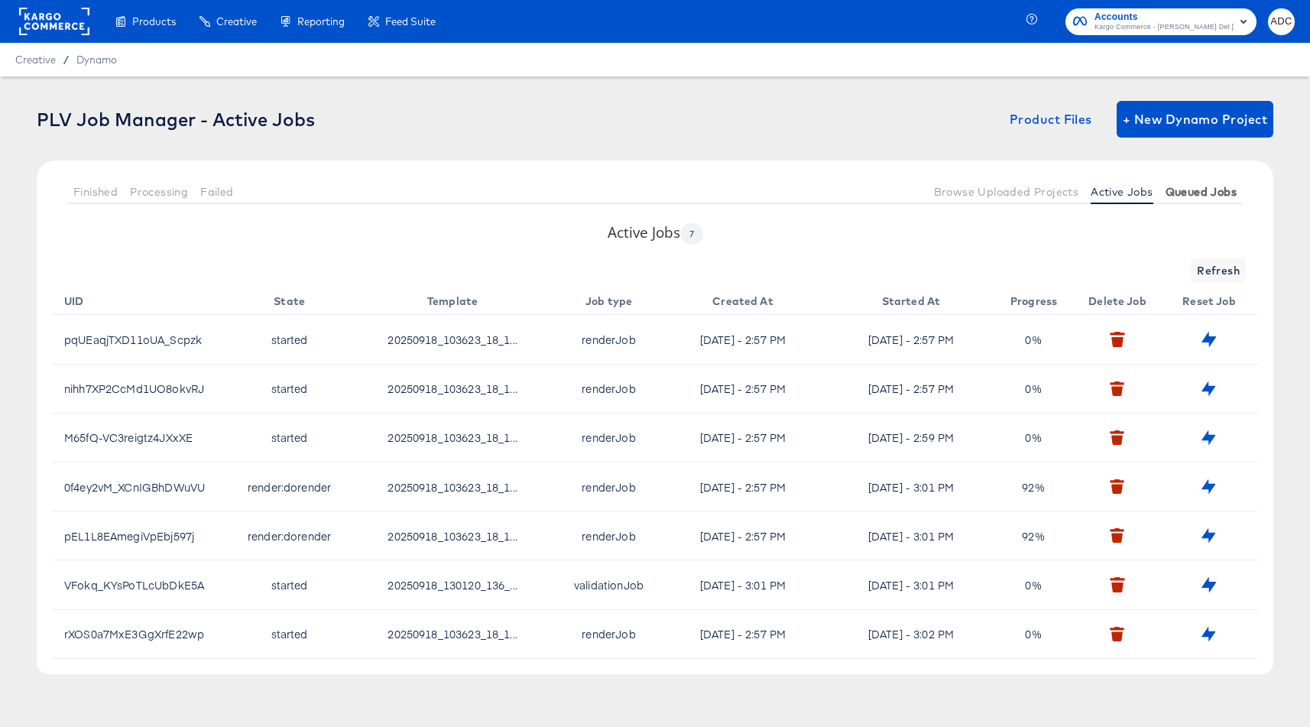
click at [1208, 194] on span "Queued Jobs" at bounding box center [1201, 192] width 71 height 12
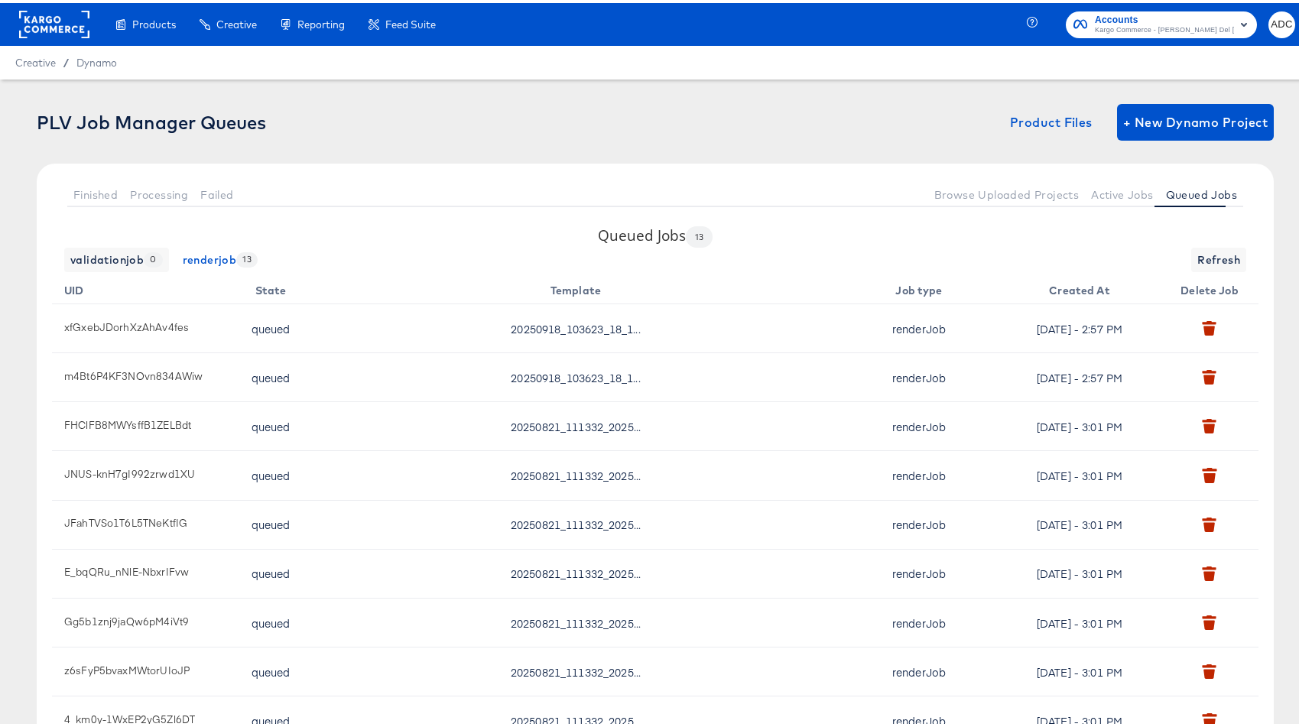
click at [576, 327] on span "20250918_103623_18_1..." at bounding box center [575, 325] width 129 height 15
click at [1092, 180] on button "Active Jobs" at bounding box center [1122, 191] width 74 height 25
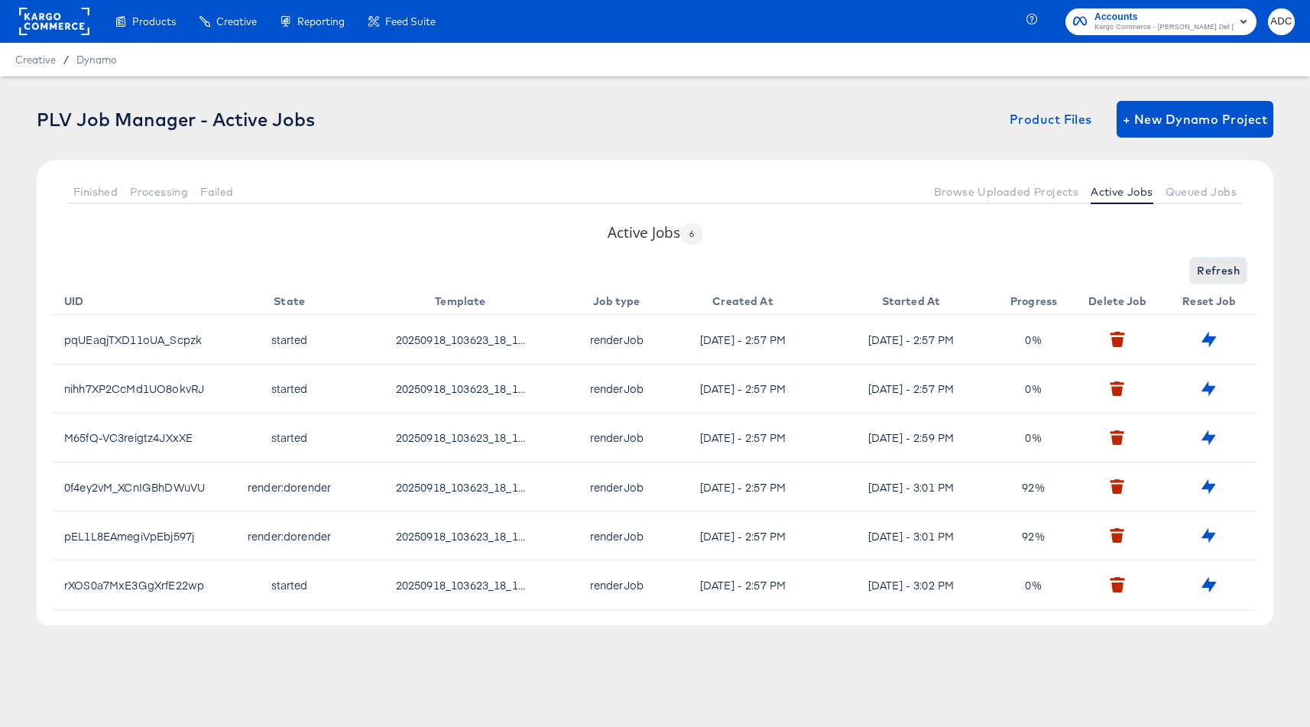
click at [1224, 279] on span "Refresh" at bounding box center [1218, 270] width 43 height 19
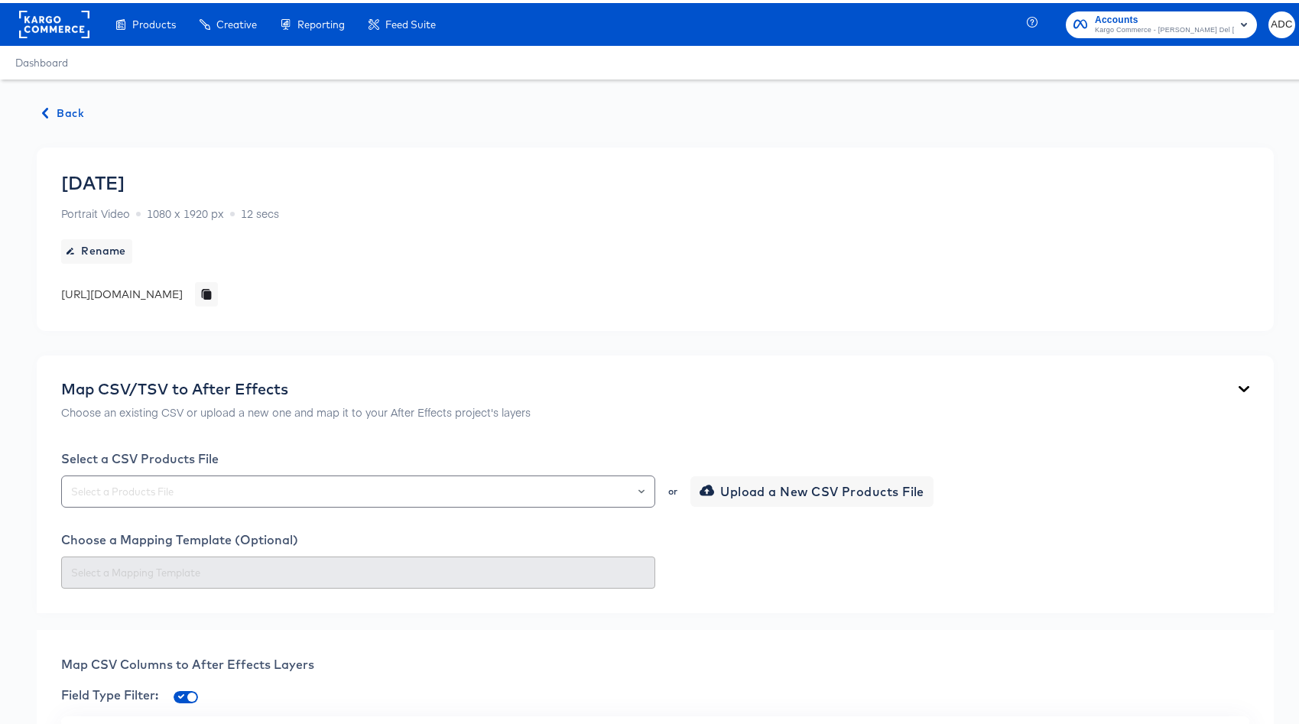
scroll to position [705, 0]
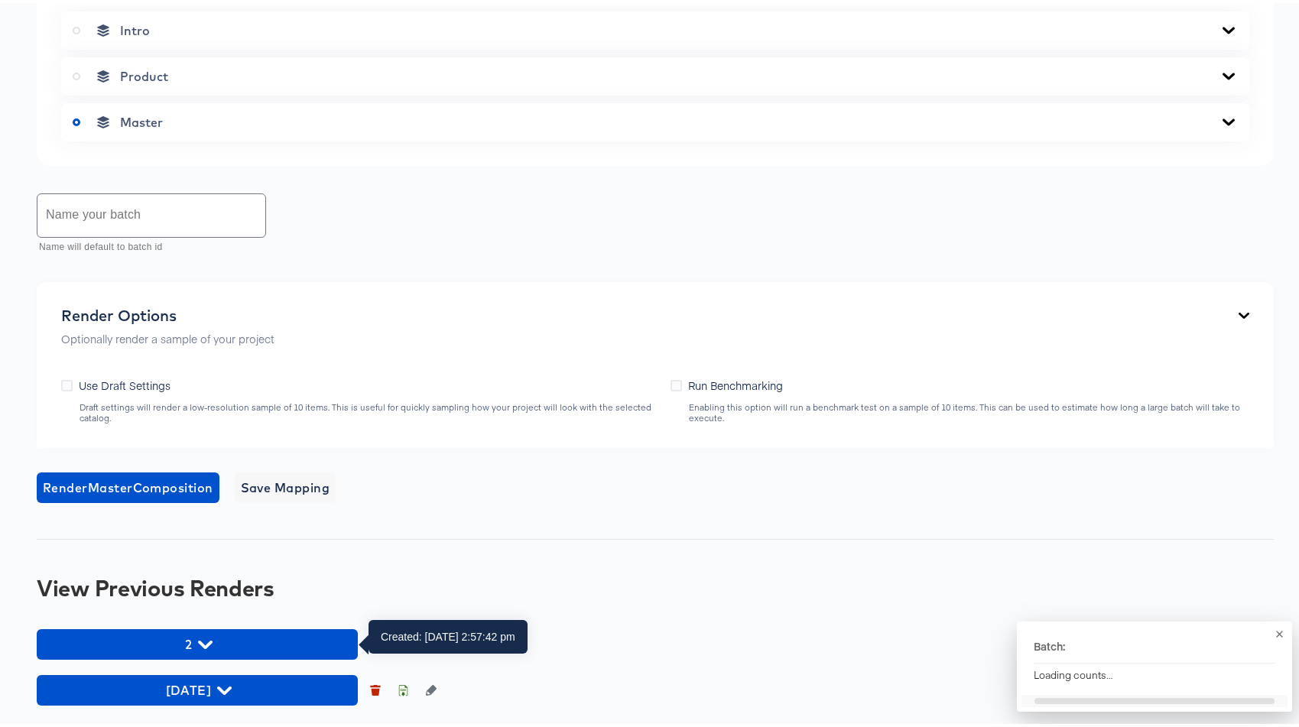
click at [222, 641] on span "2" at bounding box center [197, 641] width 306 height 21
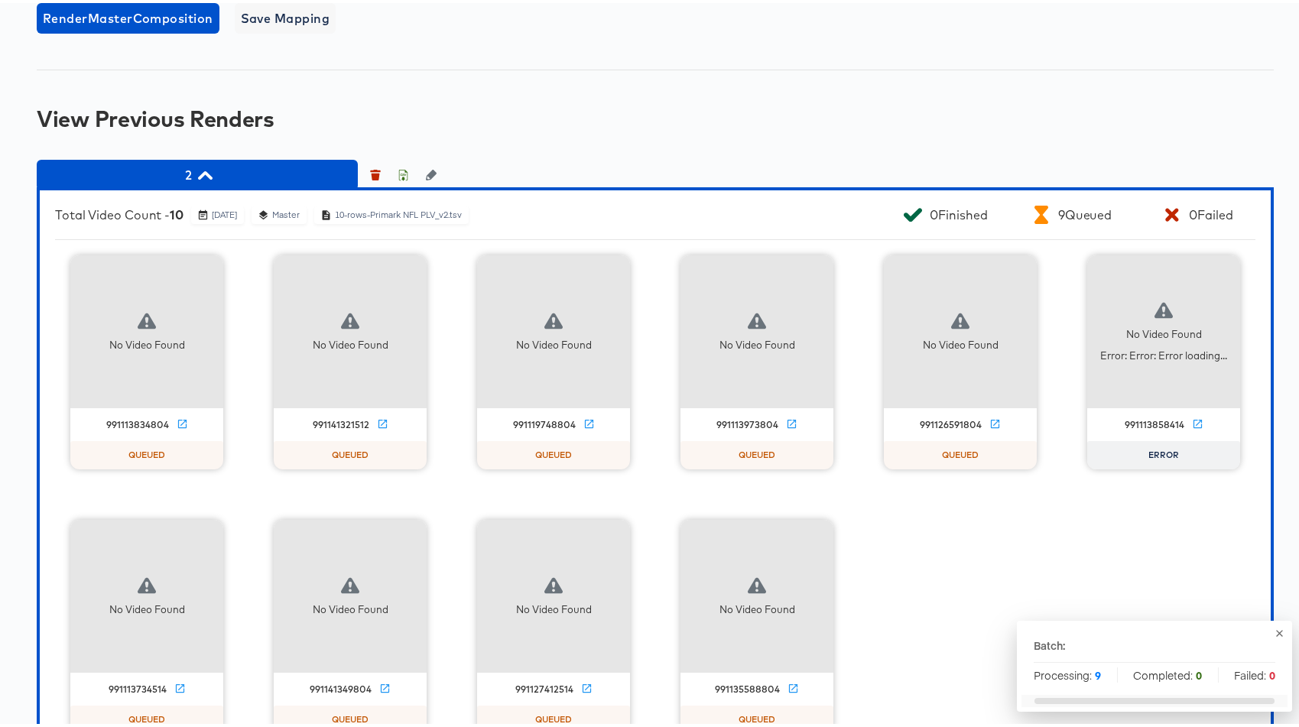
scroll to position [1191, 0]
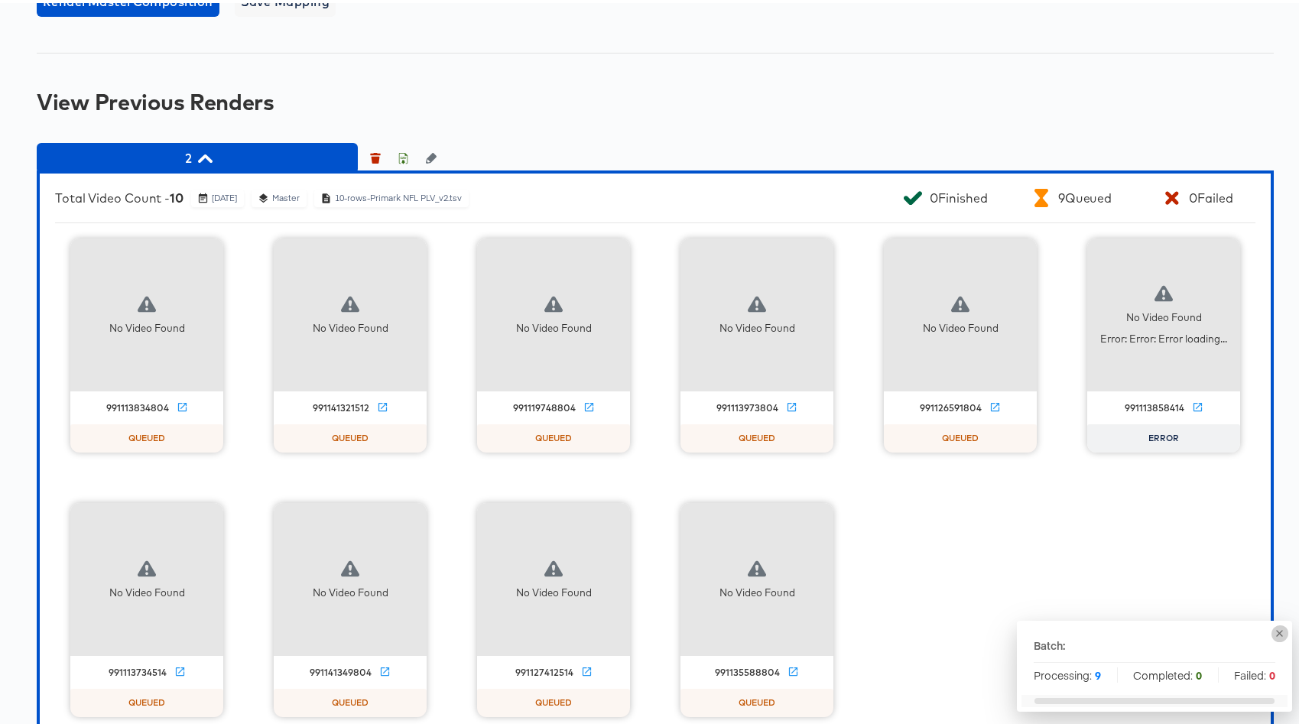
click at [1276, 631] on icon "button" at bounding box center [1279, 630] width 7 height 7
